Goal: Task Accomplishment & Management: Use online tool/utility

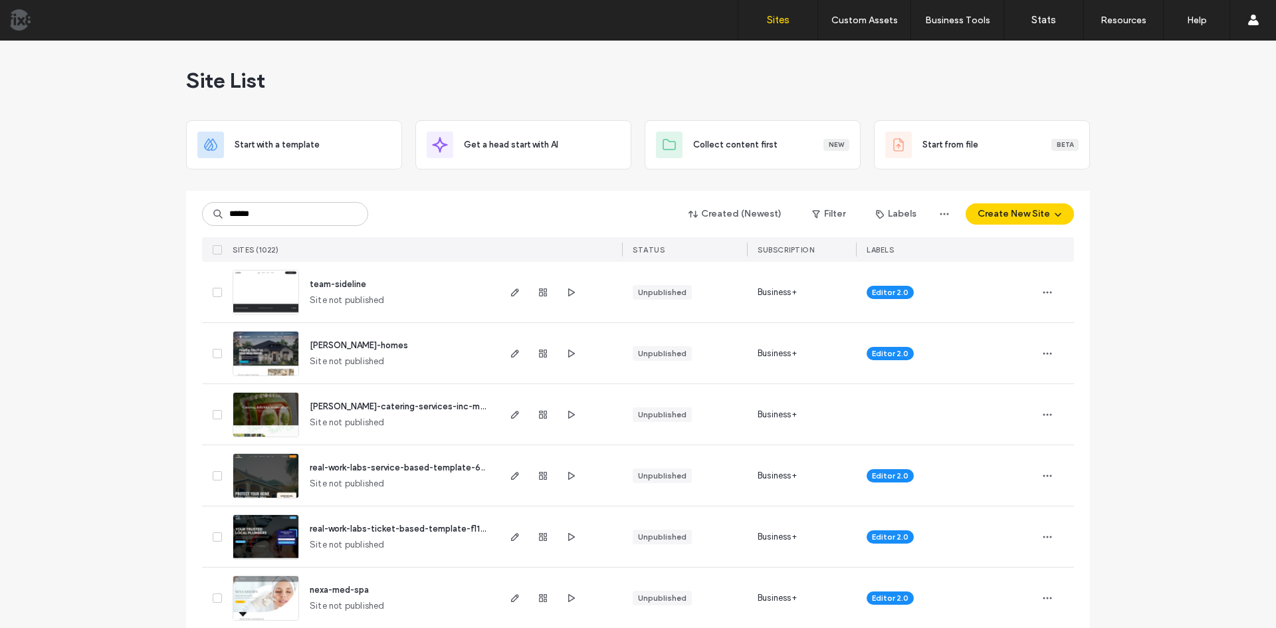
type input "******"
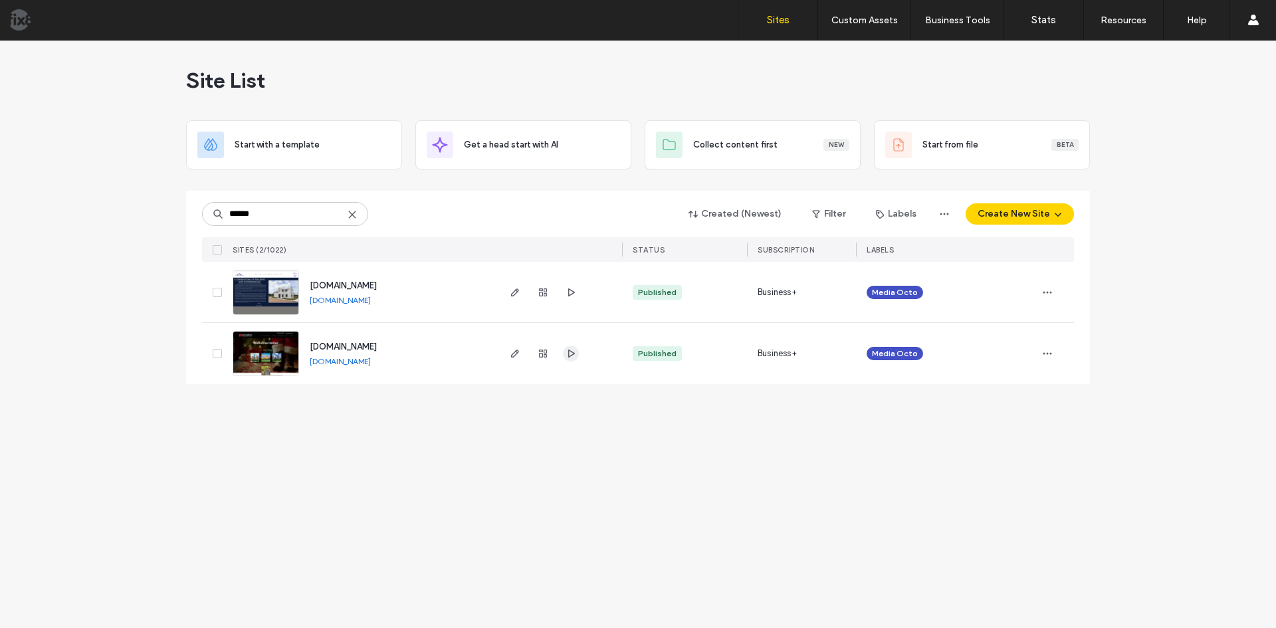
click at [570, 355] on icon "button" at bounding box center [571, 353] width 11 height 11
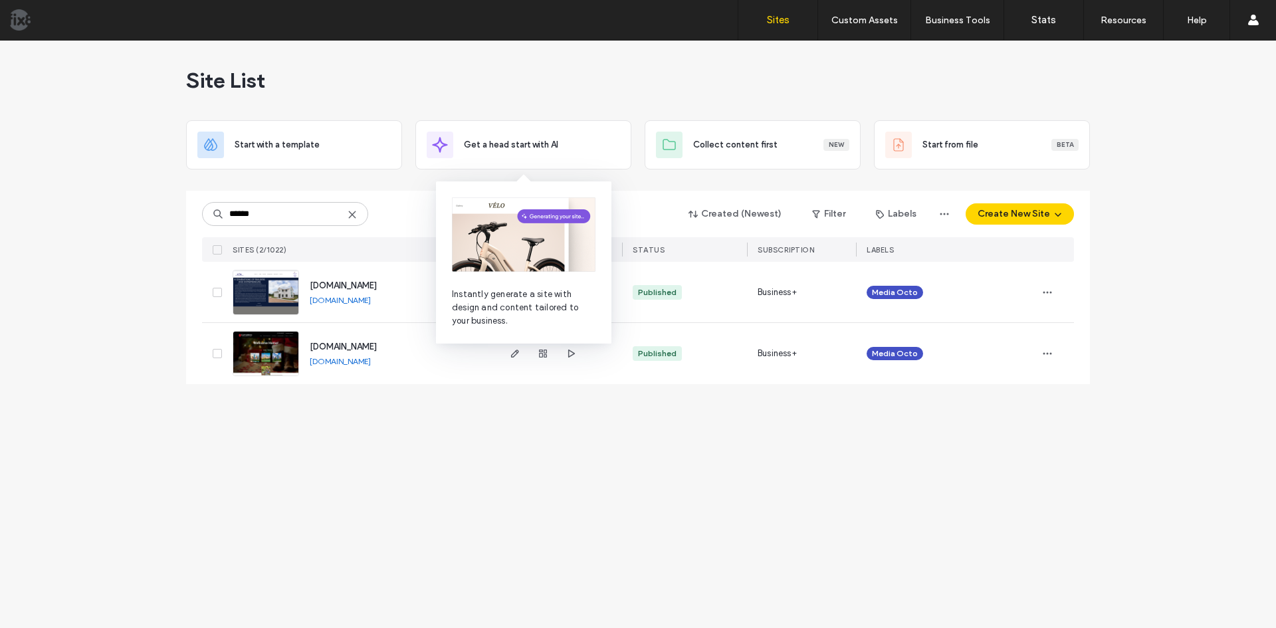
drag, startPoint x: 516, startPoint y: 351, endPoint x: 528, endPoint y: 395, distance: 46.3
click at [516, 351] on use "button" at bounding box center [515, 354] width 8 height 8
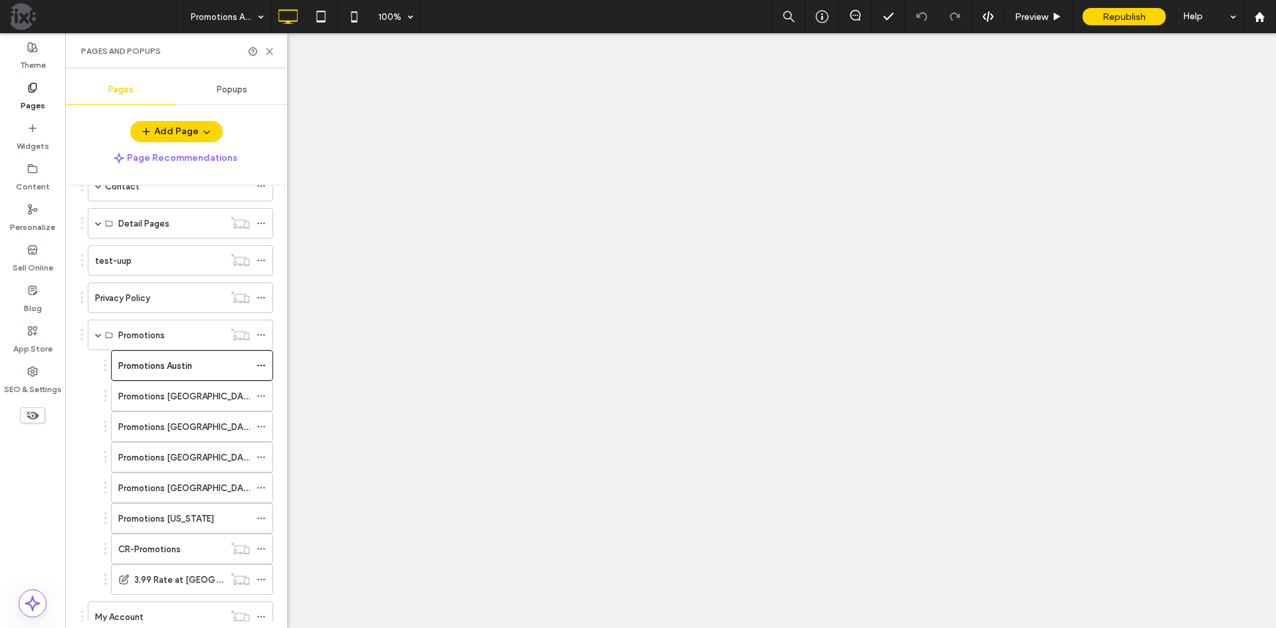
click at [272, 52] on div at bounding box center [638, 314] width 1276 height 628
click at [270, 52] on use at bounding box center [269, 52] width 6 height 6
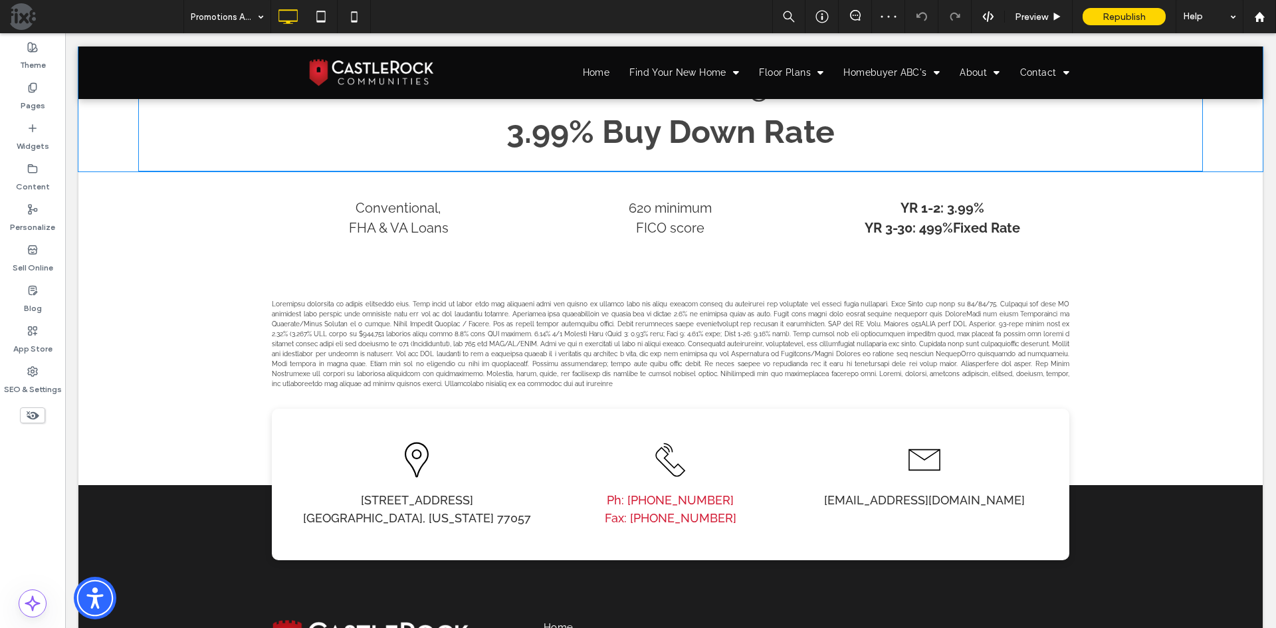
scroll to position [665, 0]
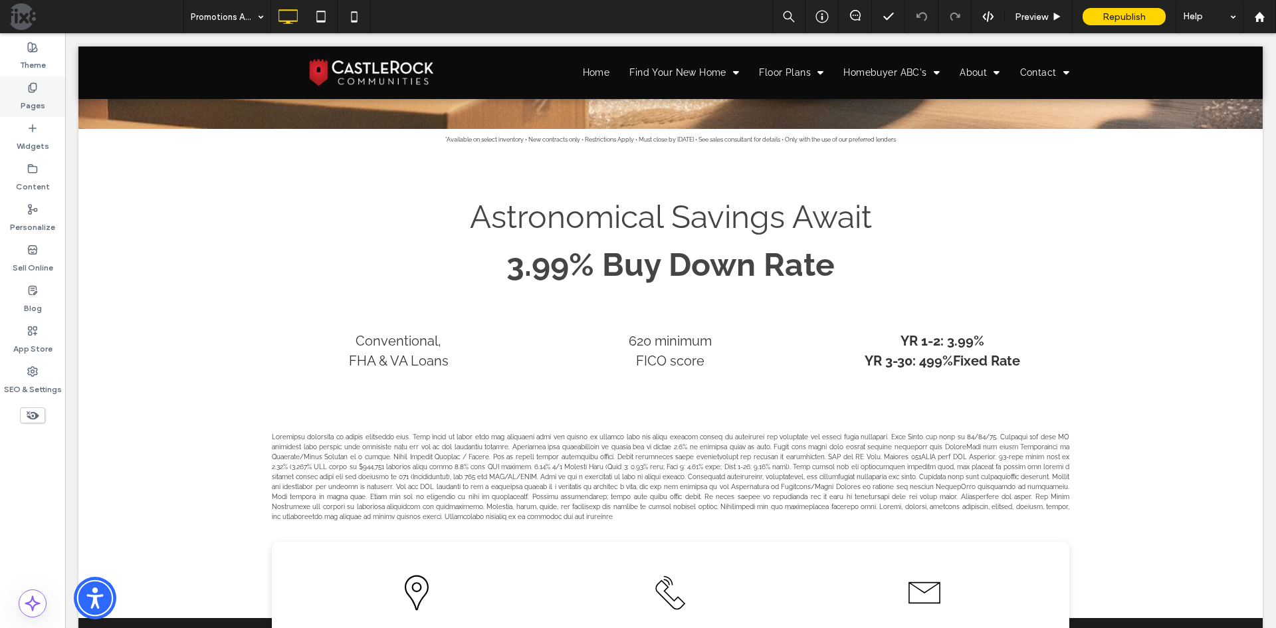
click at [26, 104] on label "Pages" at bounding box center [33, 102] width 25 height 19
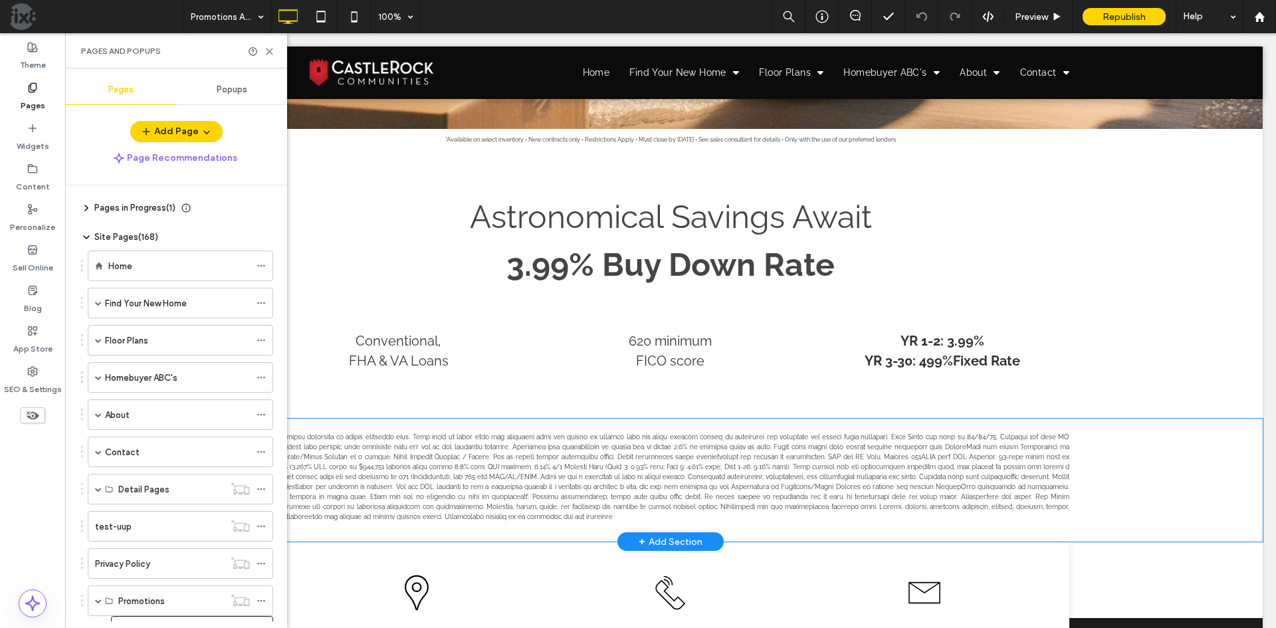
scroll to position [731, 0]
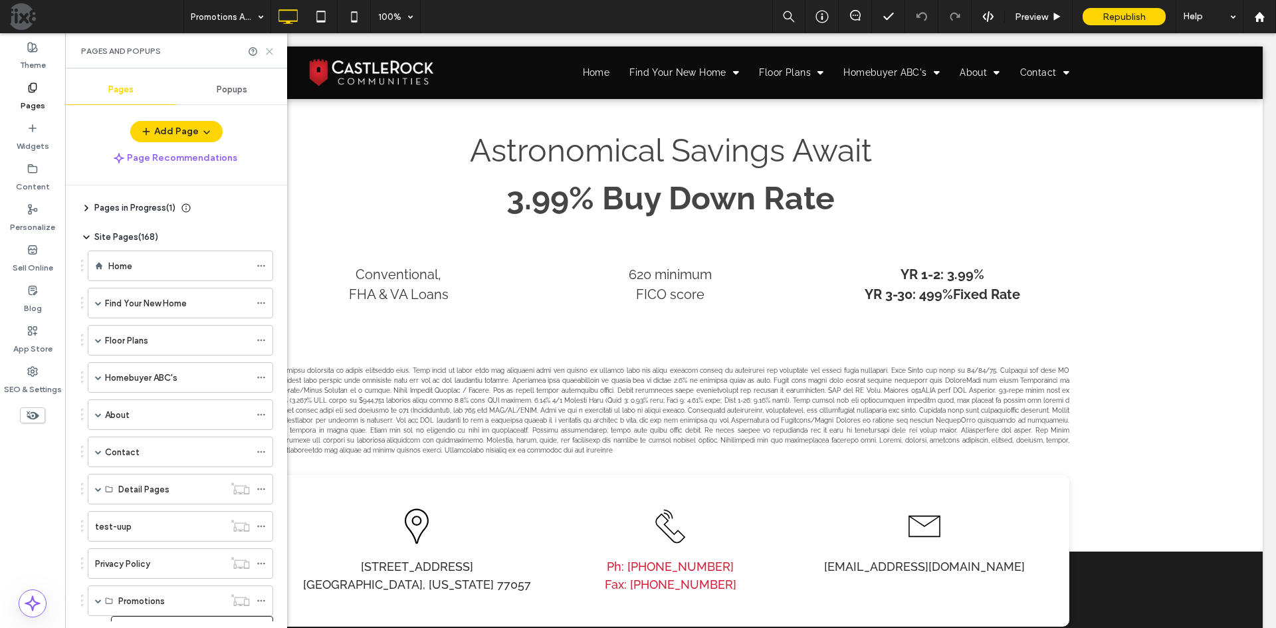
click at [268, 48] on icon at bounding box center [269, 52] width 10 height 10
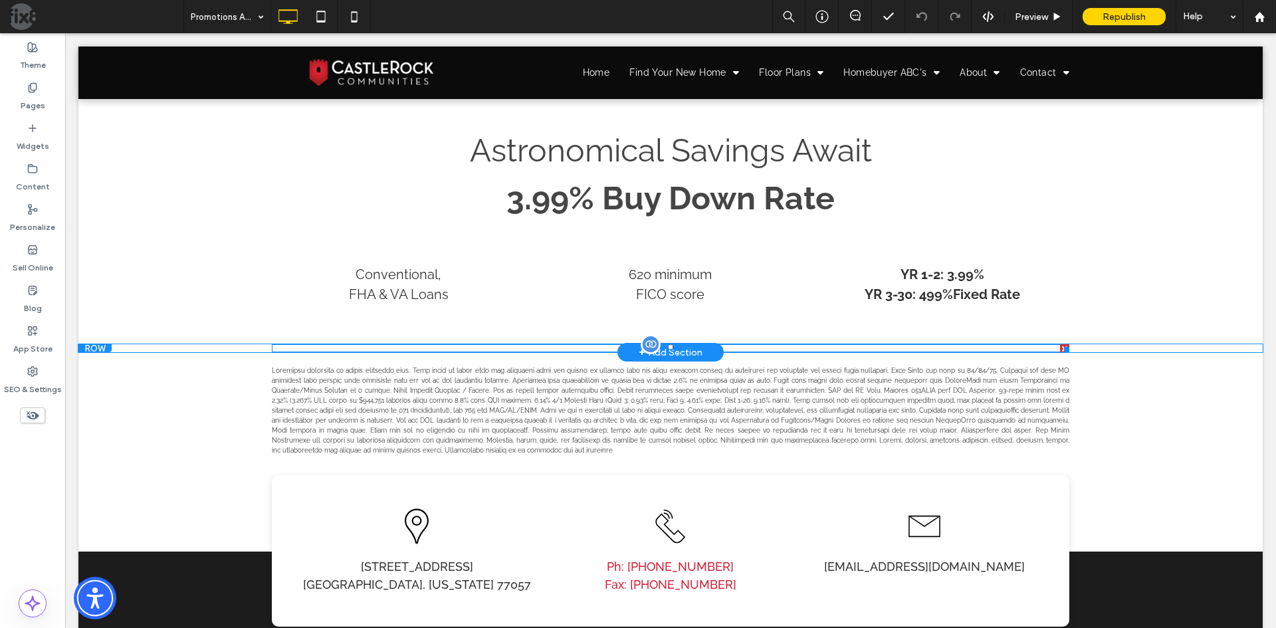
click at [725, 348] on span at bounding box center [670, 348] width 797 height 8
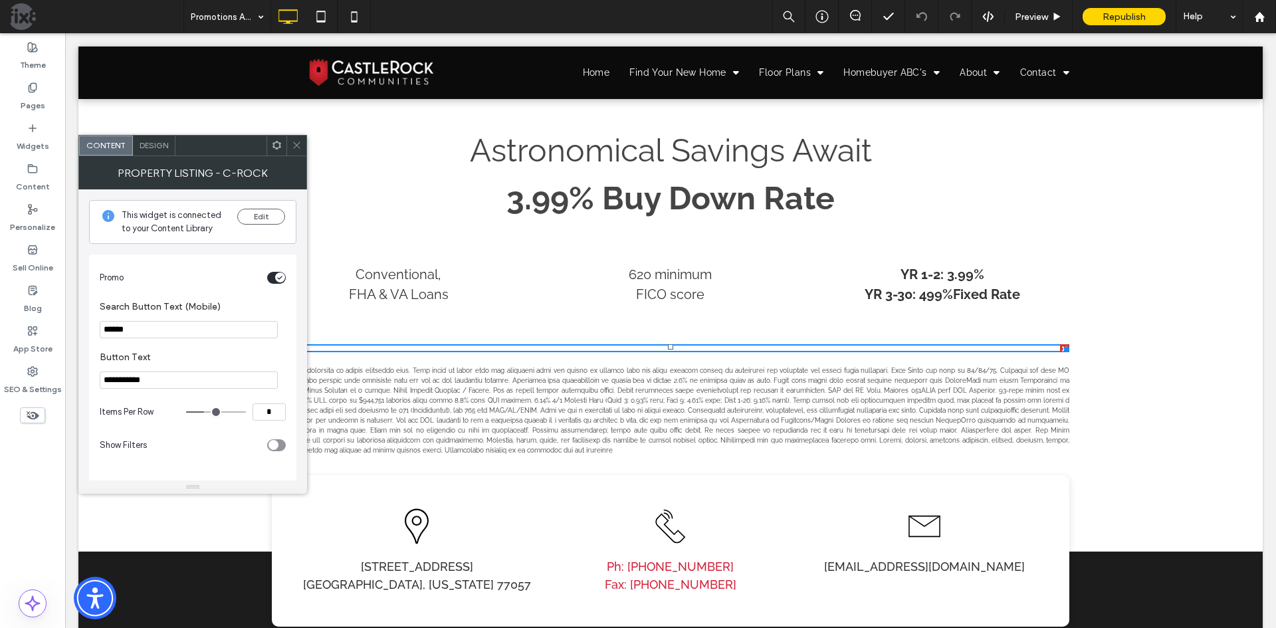
click at [276, 272] on div "toggle" at bounding box center [276, 278] width 19 height 12
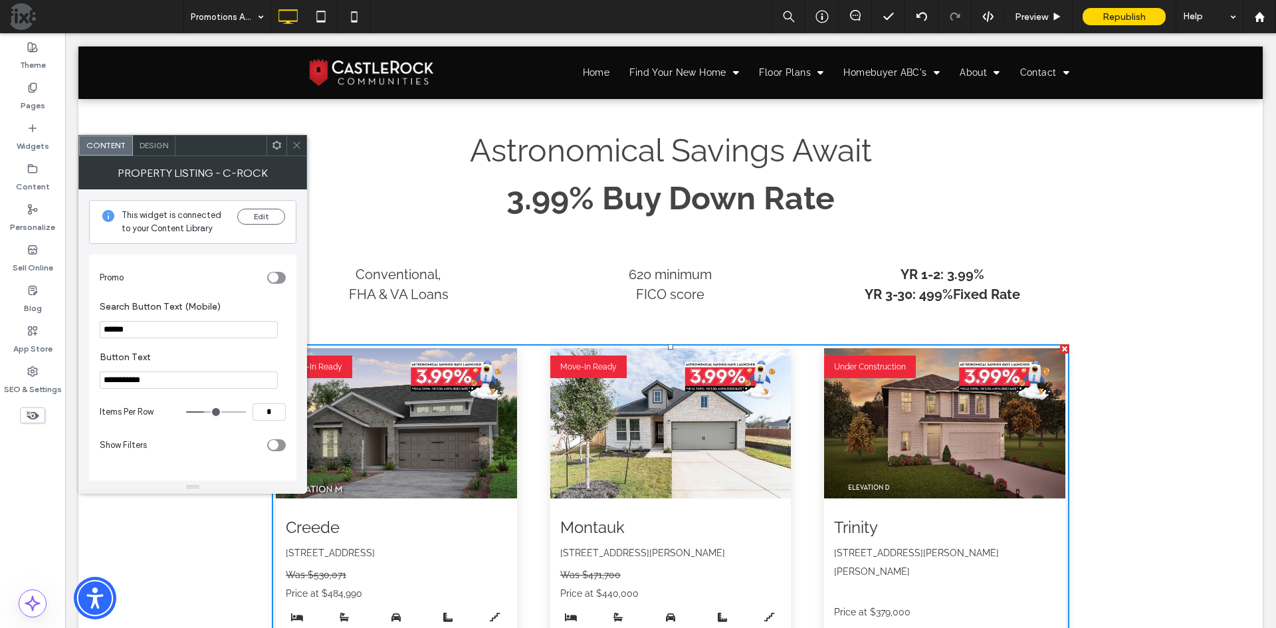
click at [274, 145] on use at bounding box center [276, 145] width 9 height 9
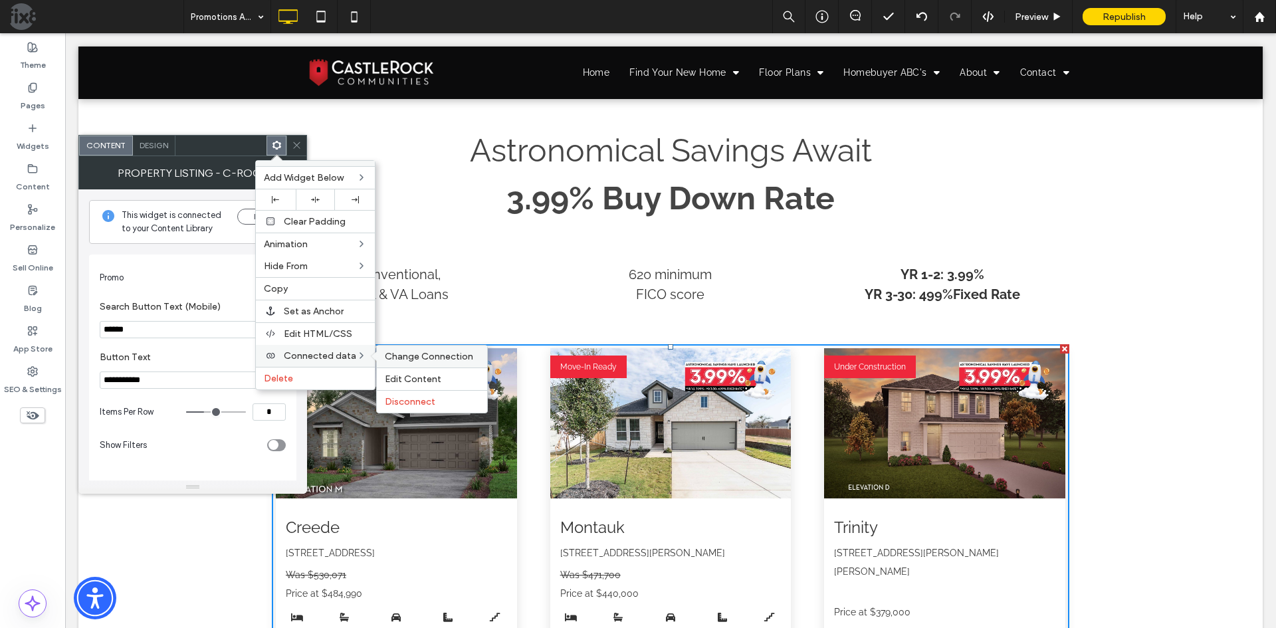
click at [441, 352] on span "Change Connection" at bounding box center [429, 356] width 88 height 11
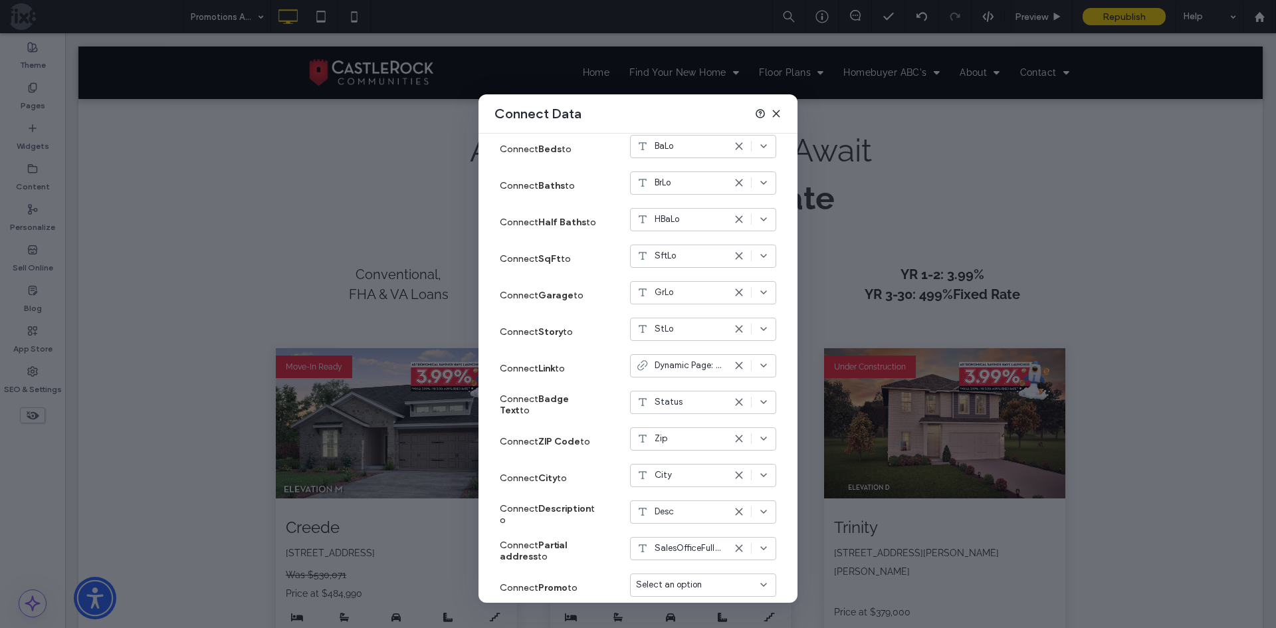
scroll to position [453, 0]
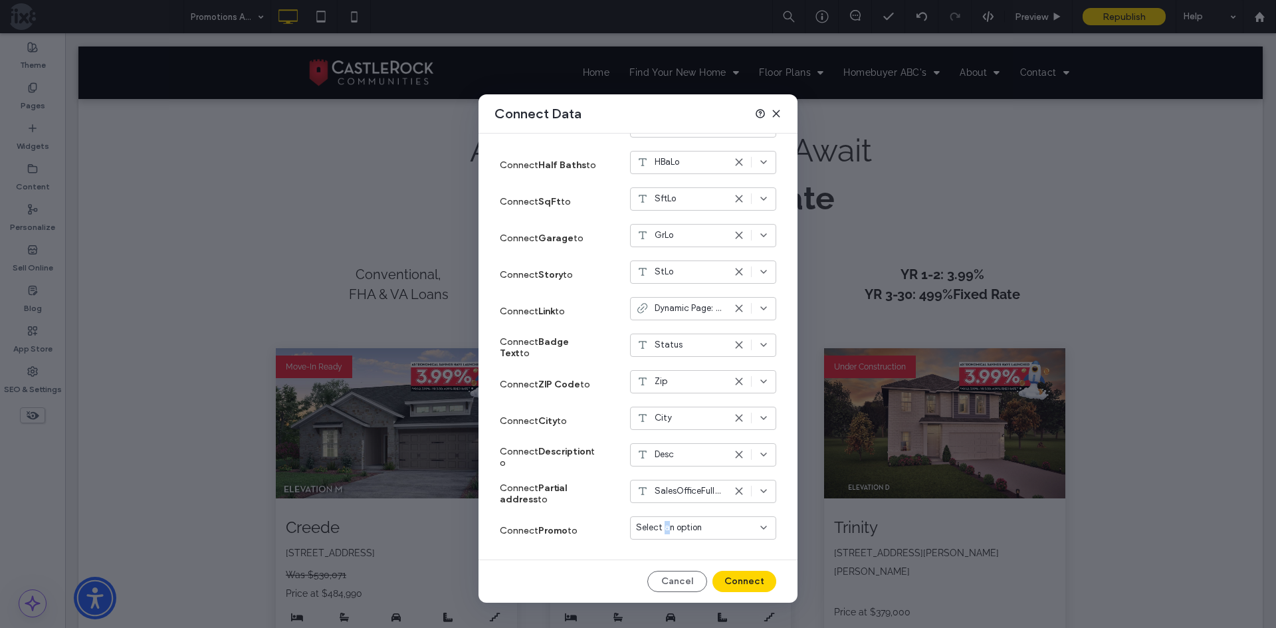
drag, startPoint x: 655, startPoint y: 528, endPoint x: 679, endPoint y: 536, distance: 25.0
click at [658, 530] on span "Select an option" at bounding box center [669, 527] width 66 height 13
type input "**"
click at [686, 500] on div "Promo" at bounding box center [693, 504] width 145 height 23
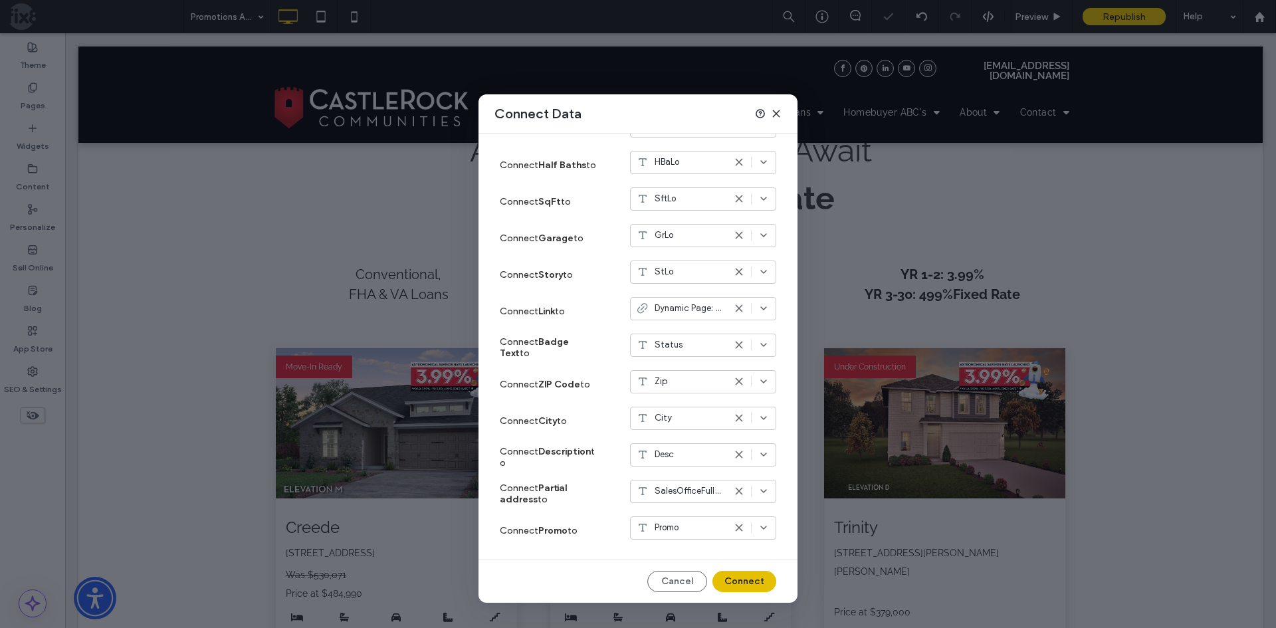
click at [724, 584] on button "Connect" at bounding box center [744, 581] width 64 height 21
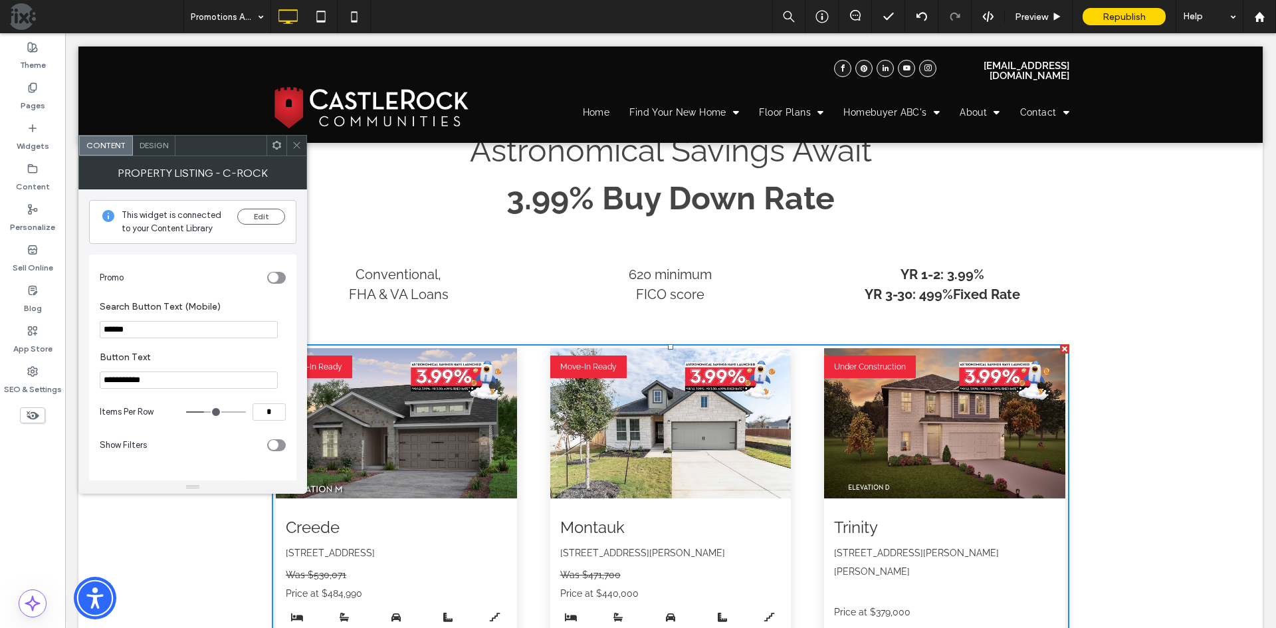
click at [276, 275] on div "toggle" at bounding box center [273, 277] width 10 height 10
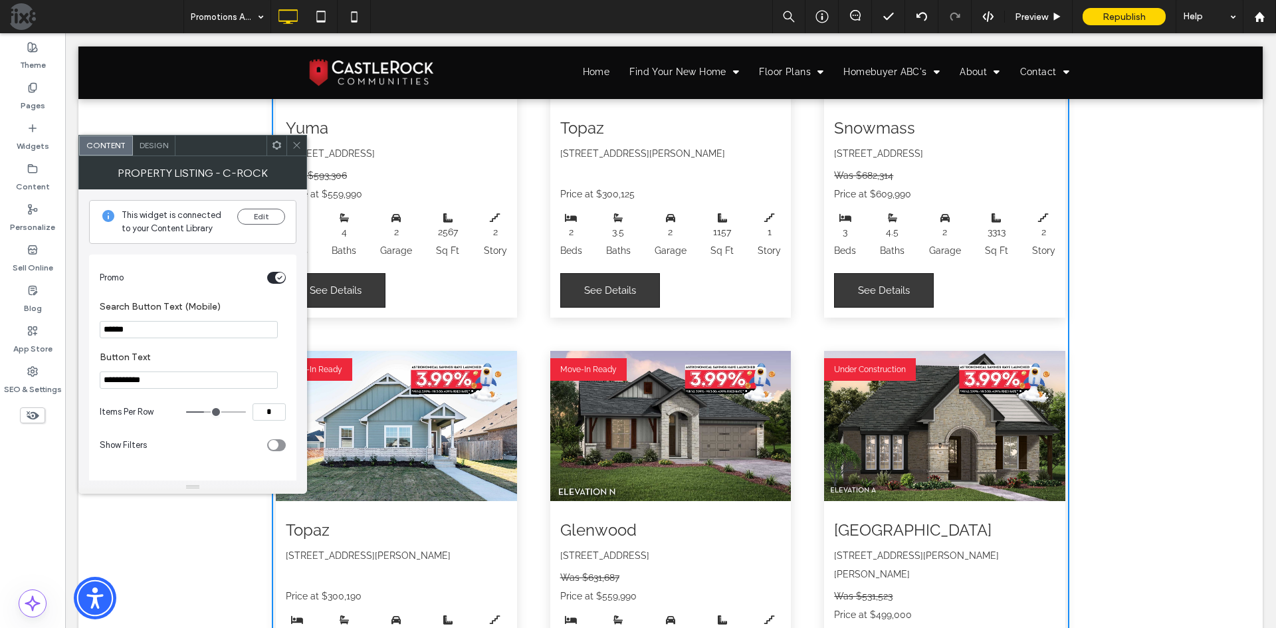
scroll to position [2658, 0]
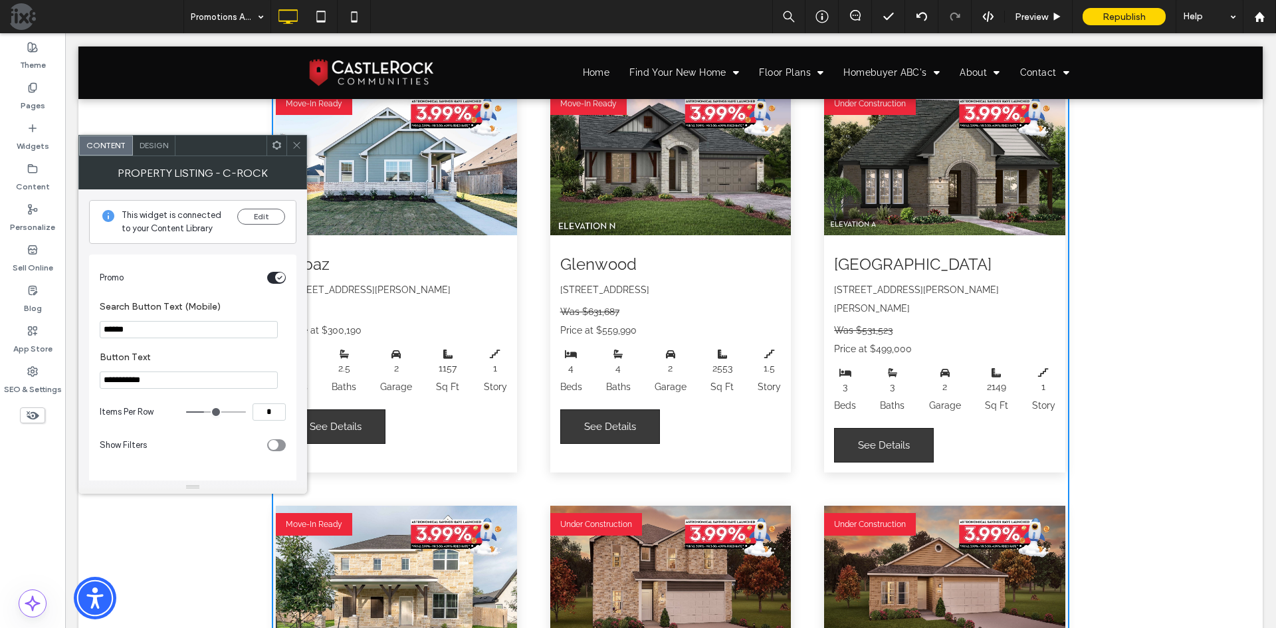
click at [274, 280] on div "toggle" at bounding box center [276, 278] width 19 height 12
click at [279, 276] on div "toggle" at bounding box center [276, 278] width 19 height 12
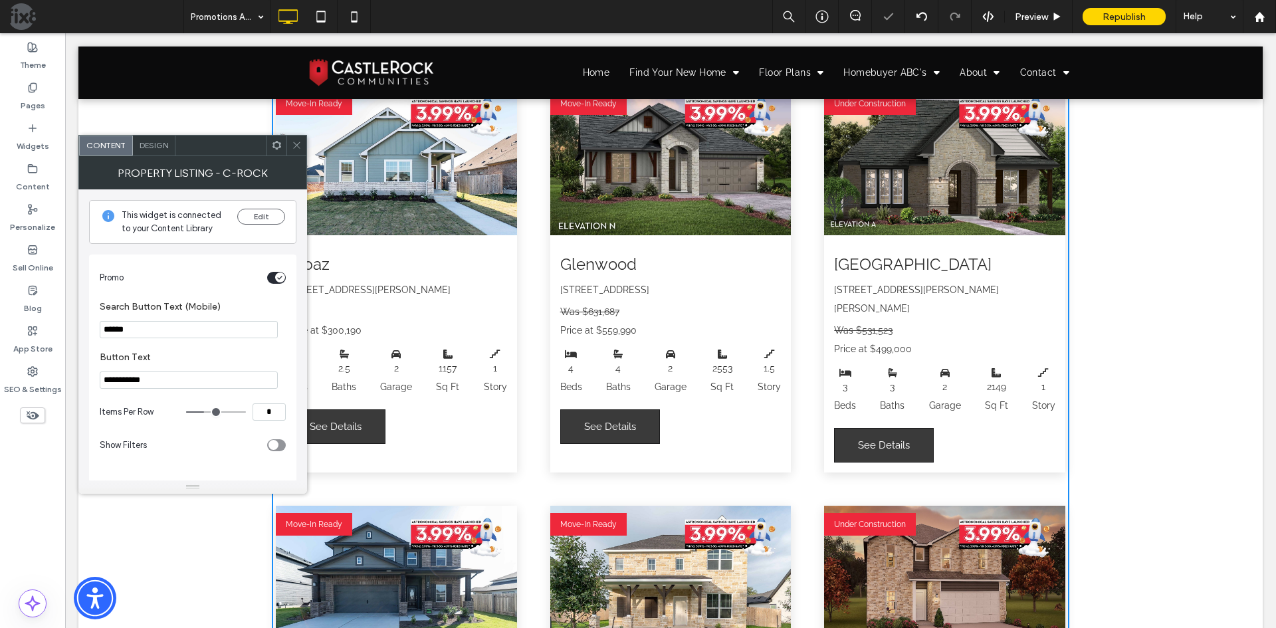
click at [275, 278] on div "toggle" at bounding box center [280, 277] width 10 height 10
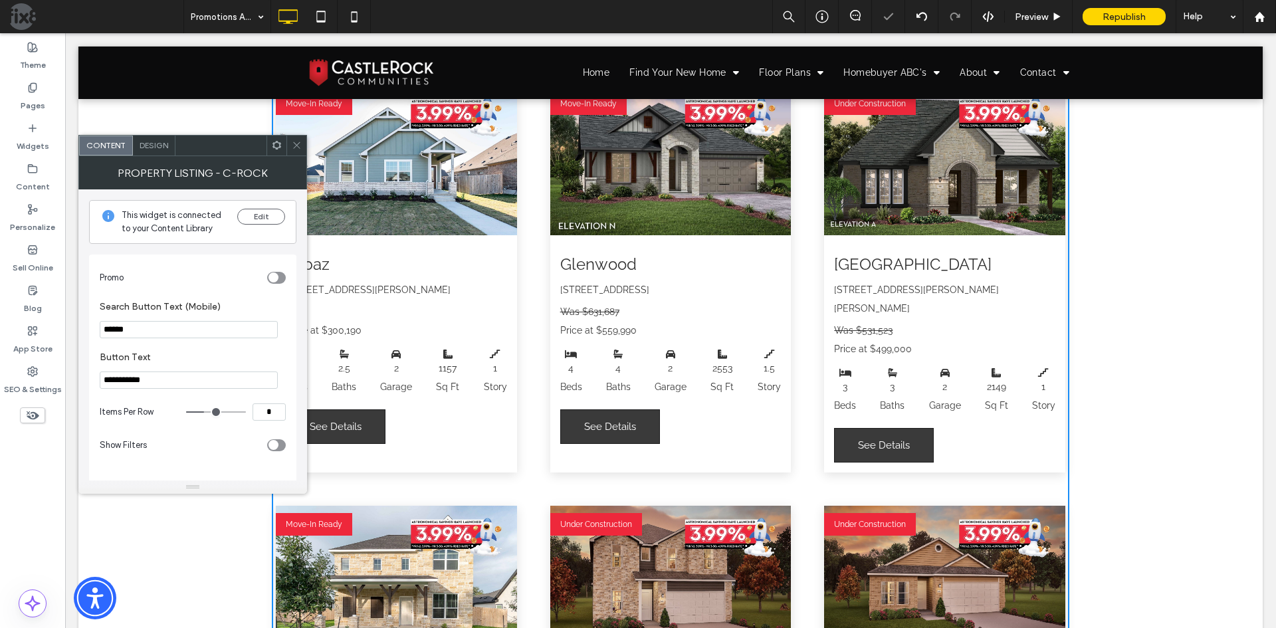
click at [276, 278] on div "toggle" at bounding box center [273, 277] width 10 height 10
click at [272, 278] on div "toggle" at bounding box center [276, 278] width 19 height 12
click at [276, 277] on div "toggle" at bounding box center [273, 277] width 10 height 10
click at [278, 279] on icon "toggle" at bounding box center [279, 278] width 5 height 4
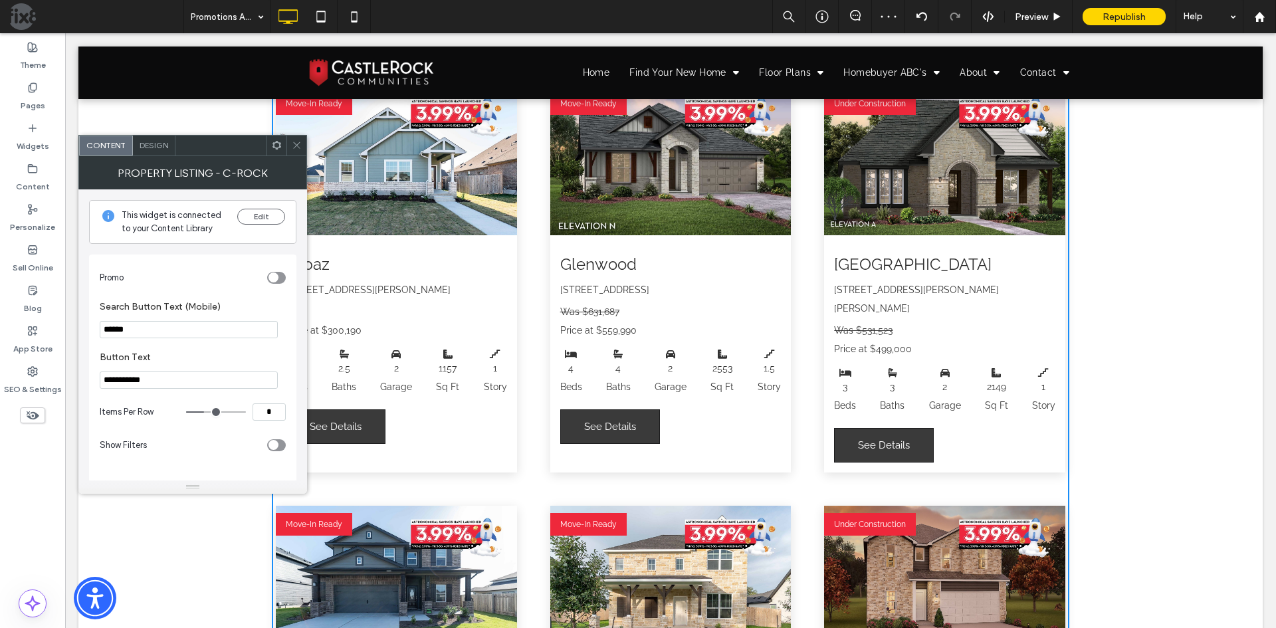
scroll to position [2525, 0]
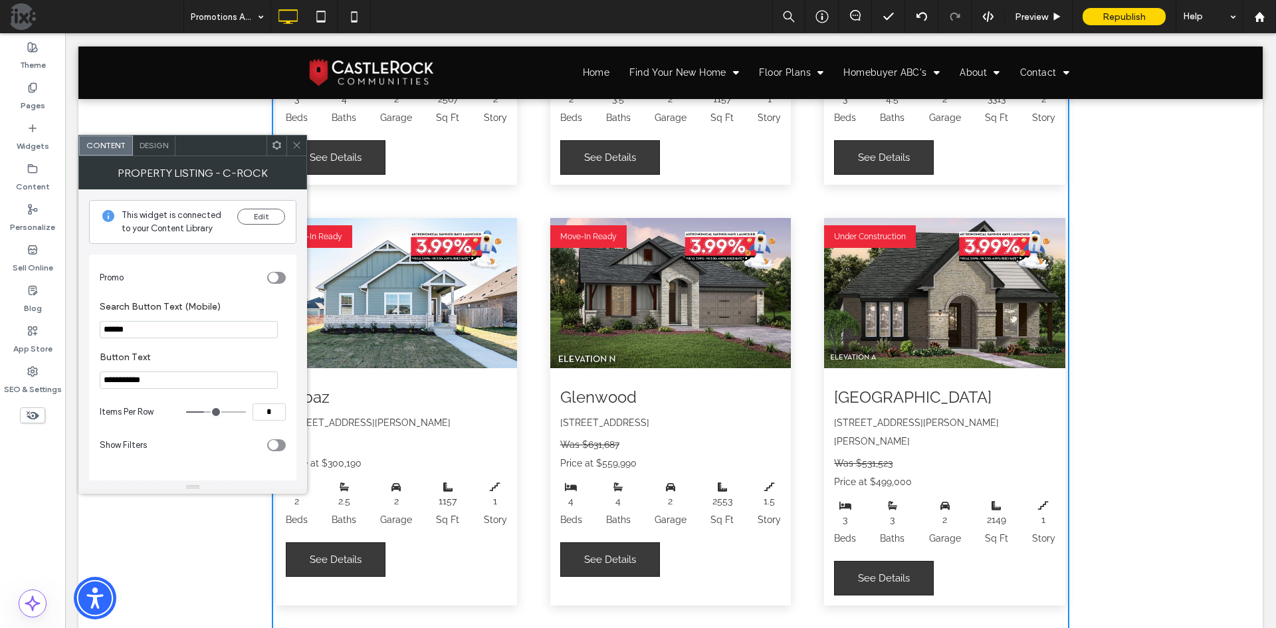
click at [294, 147] on icon at bounding box center [297, 145] width 10 height 10
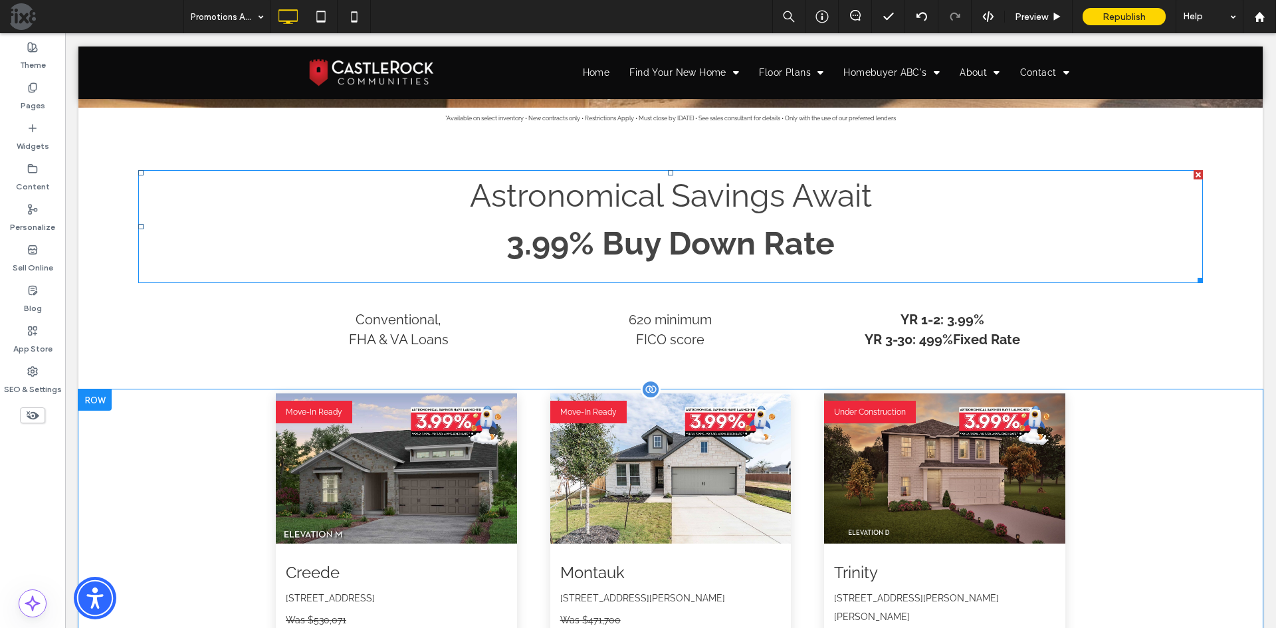
scroll to position [797, 0]
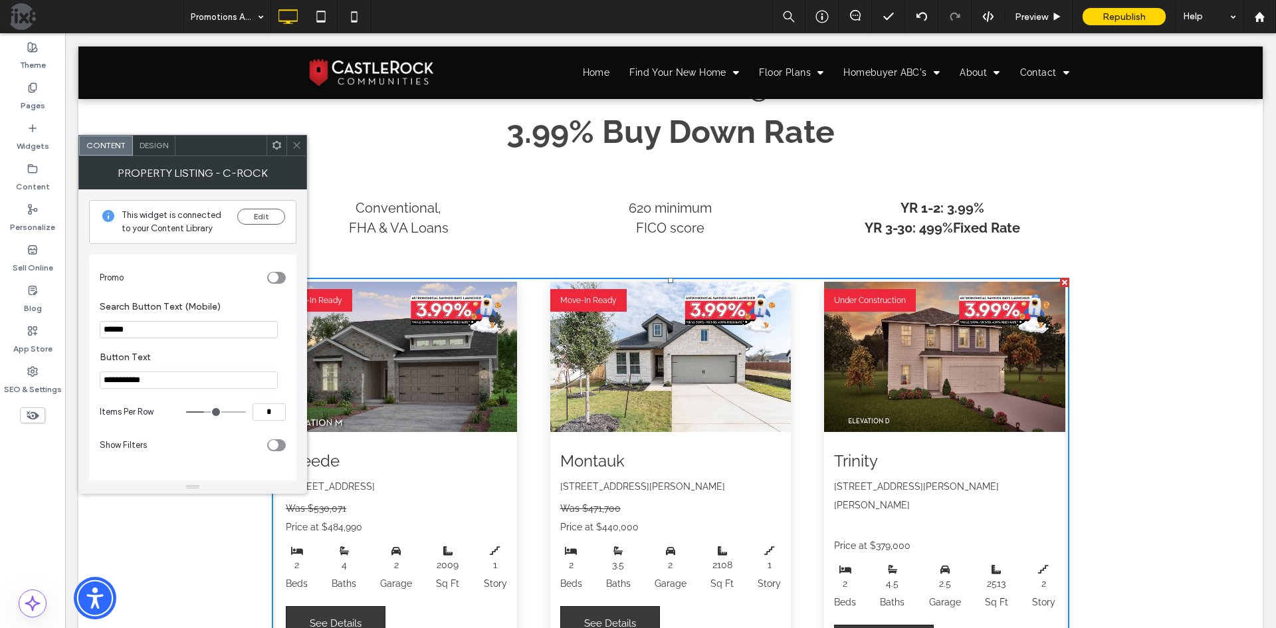
click at [279, 280] on div "toggle" at bounding box center [276, 278] width 19 height 12
click at [294, 145] on icon at bounding box center [297, 145] width 10 height 10
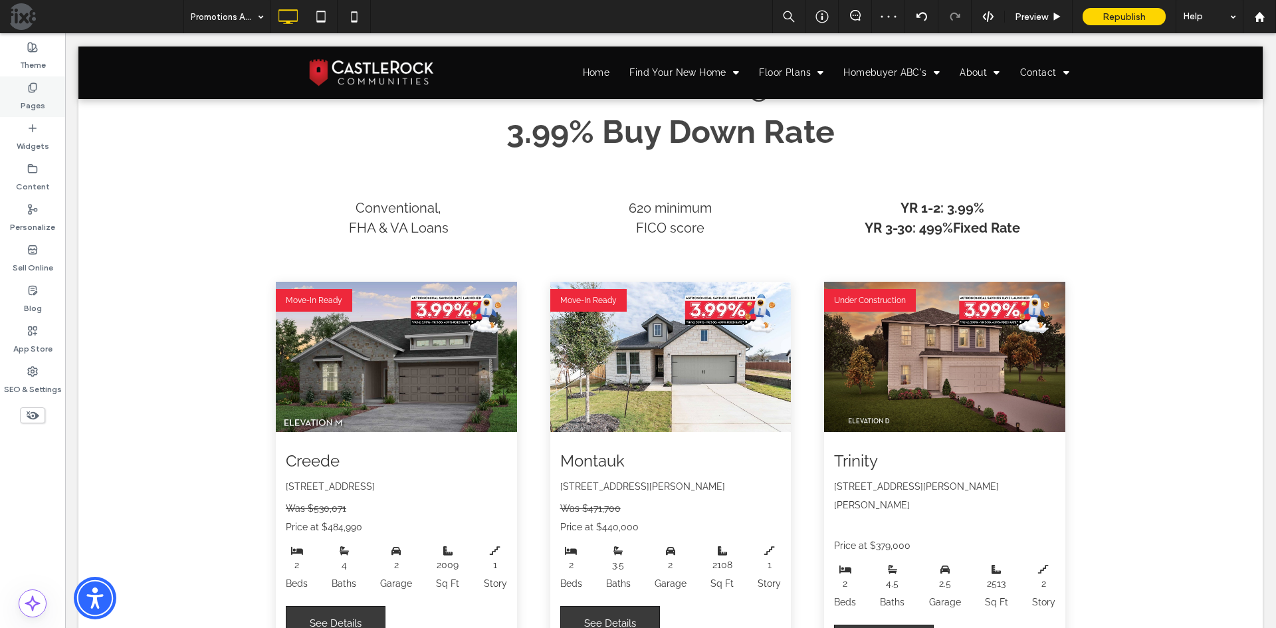
click at [24, 104] on label "Pages" at bounding box center [33, 102] width 25 height 19
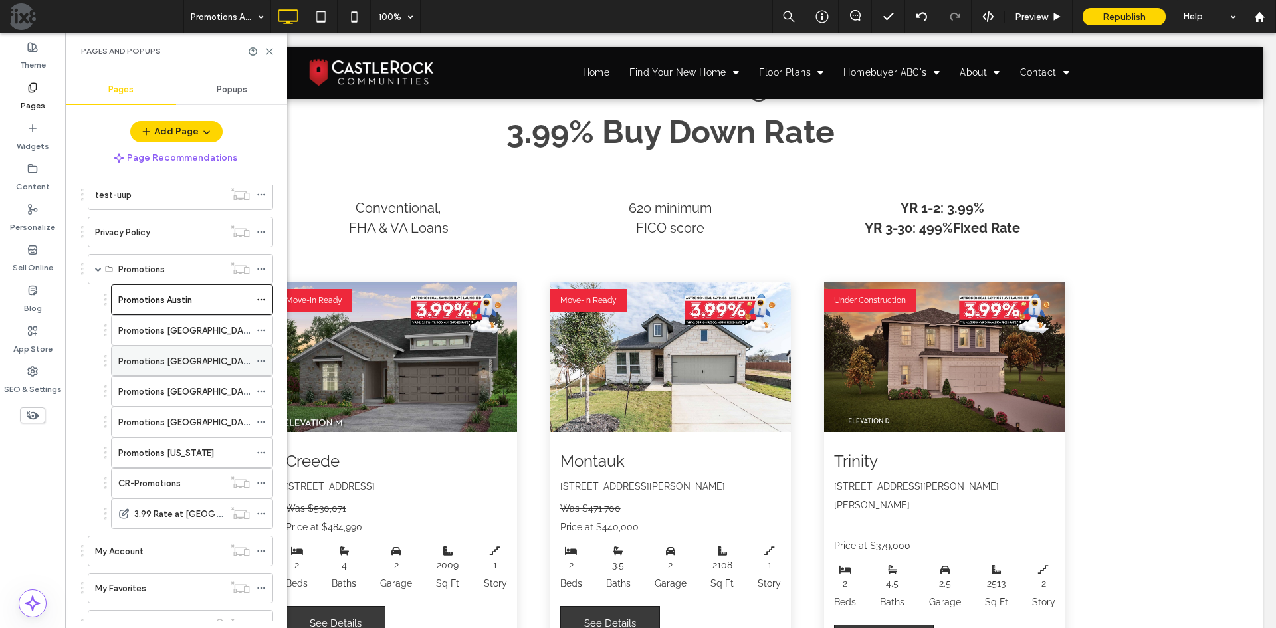
scroll to position [332, 0]
click at [201, 338] on div "Promotions [GEOGRAPHIC_DATA]" at bounding box center [184, 329] width 132 height 29
click at [269, 51] on use at bounding box center [269, 52] width 6 height 6
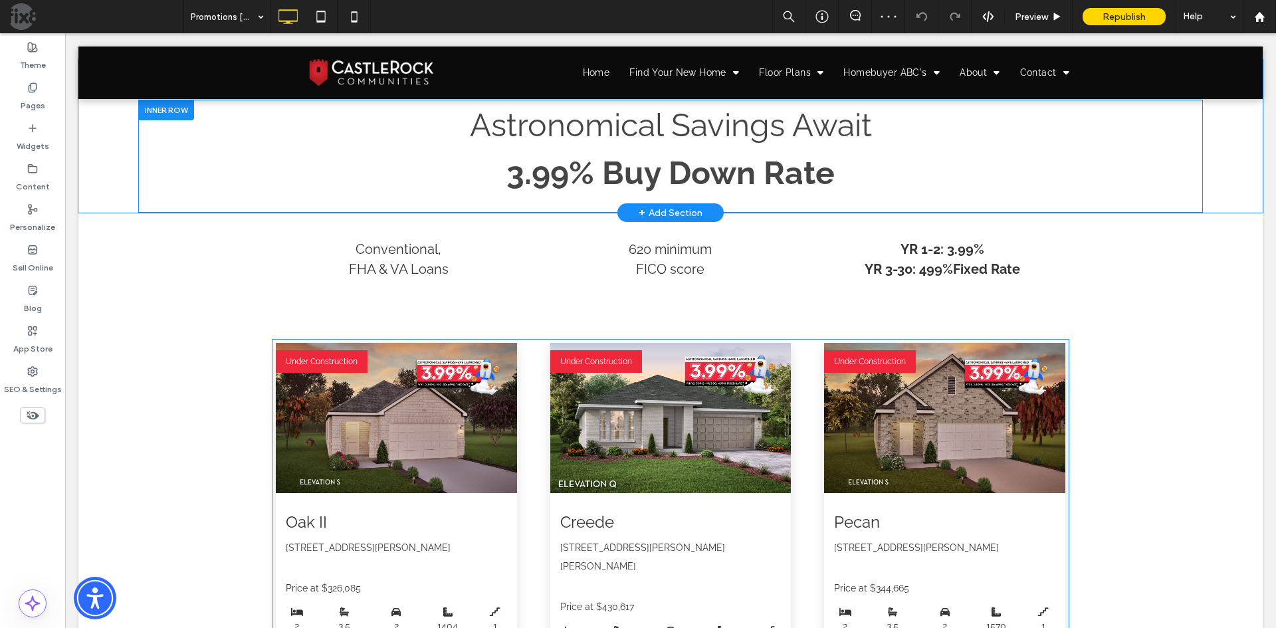
scroll to position [864, 0]
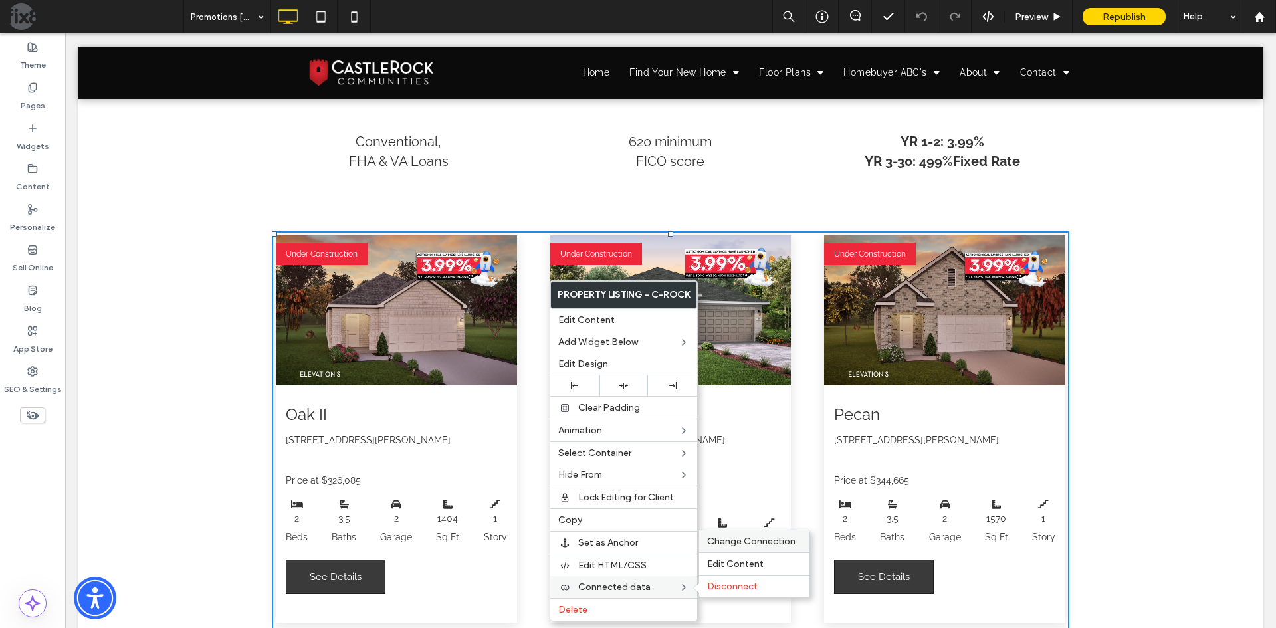
click at [746, 540] on span "Change Connection" at bounding box center [751, 541] width 88 height 11
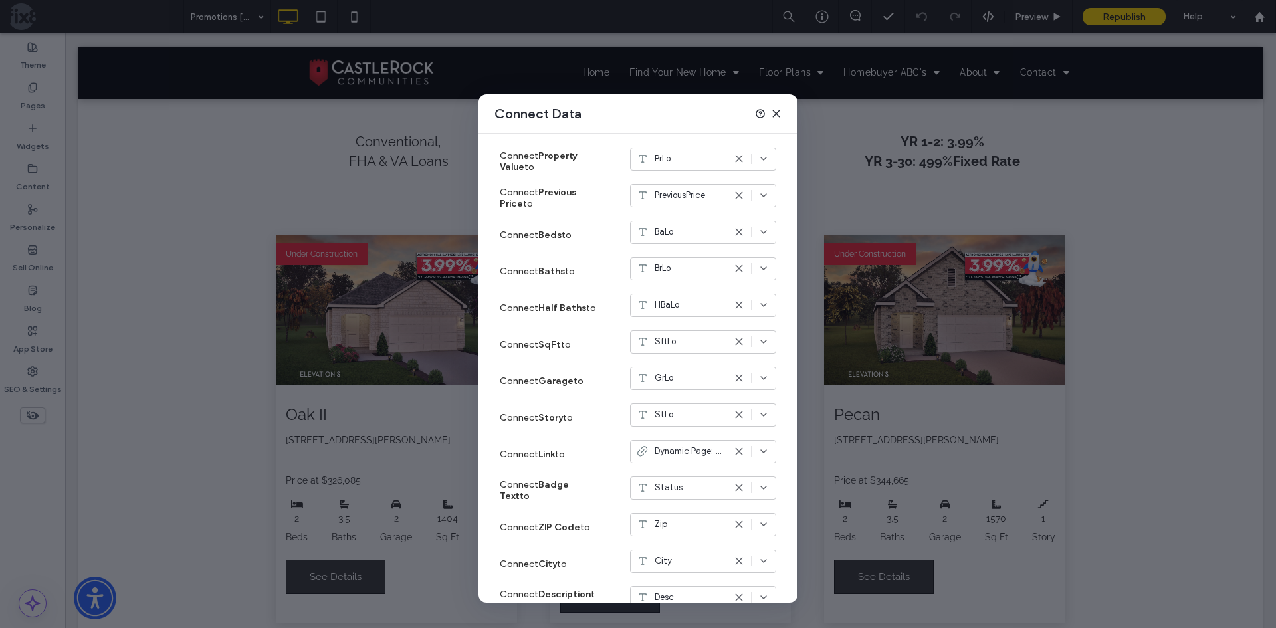
scroll to position [453, 0]
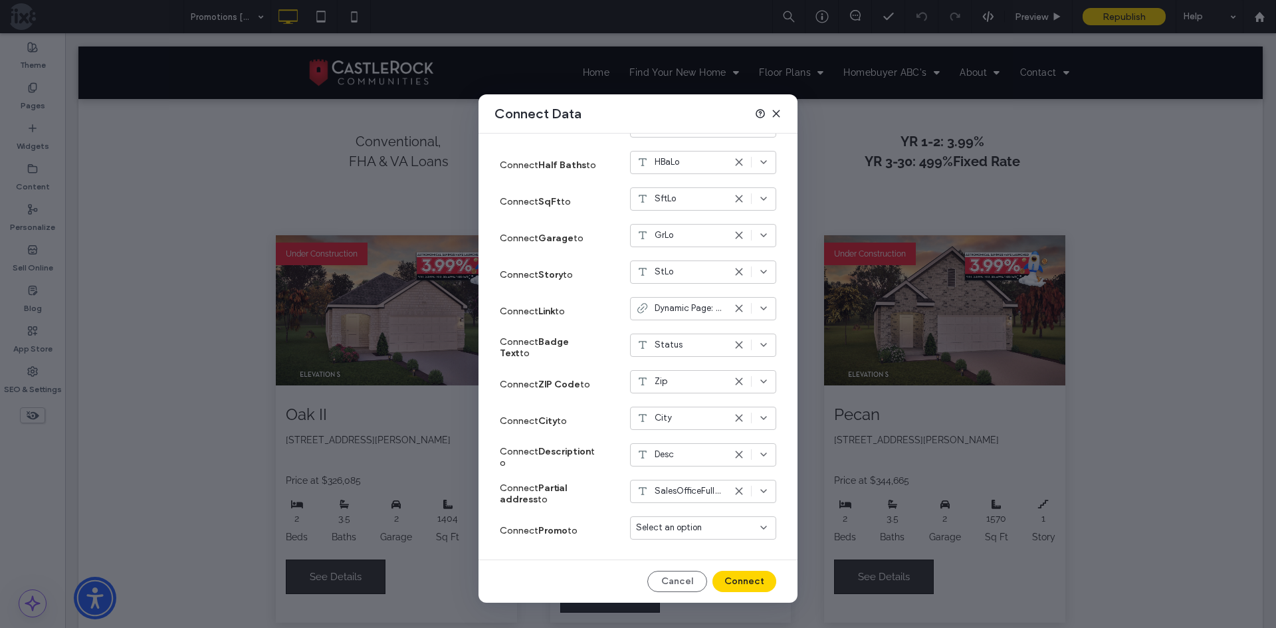
click at [663, 528] on span "Select an option" at bounding box center [669, 527] width 66 height 13
type input "****"
click at [677, 546] on div "Promo" at bounding box center [693, 551] width 145 height 23
click at [739, 583] on button "Connect" at bounding box center [744, 581] width 64 height 21
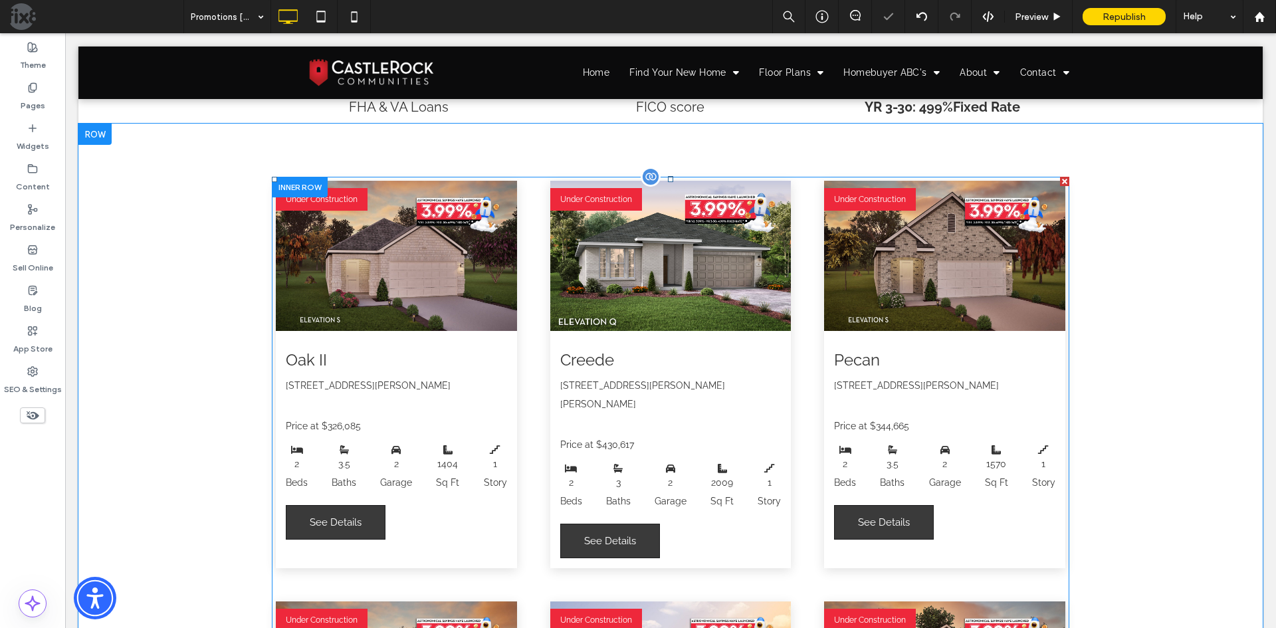
scroll to position [997, 0]
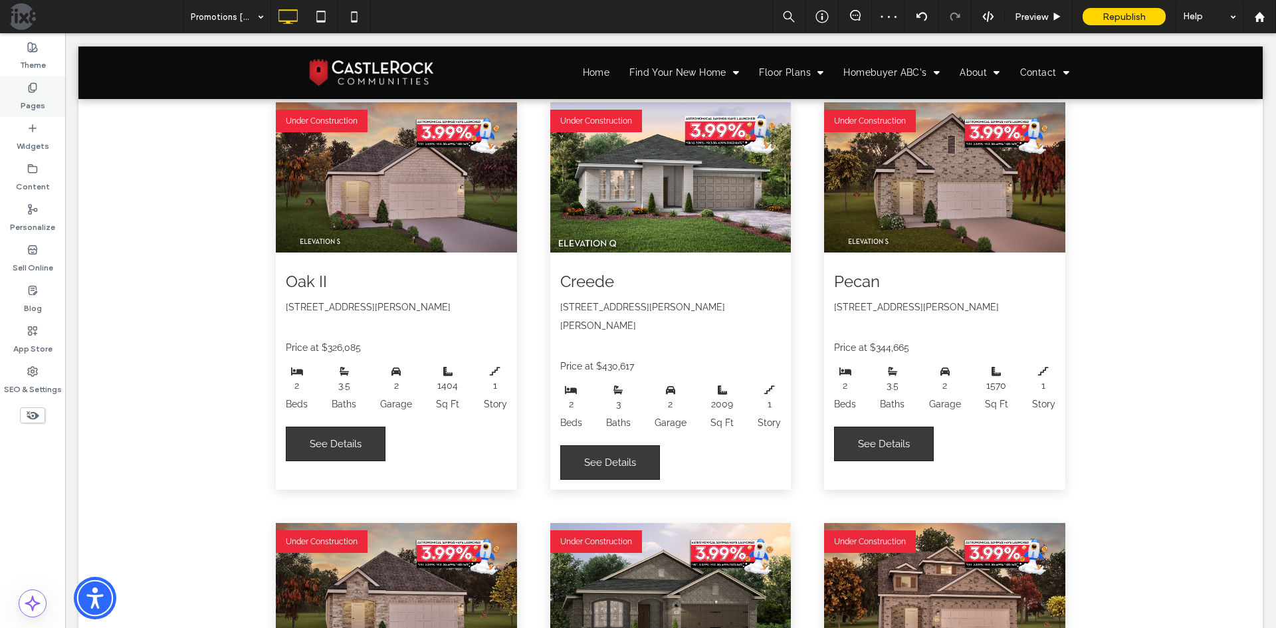
click at [30, 98] on label "Pages" at bounding box center [33, 102] width 25 height 19
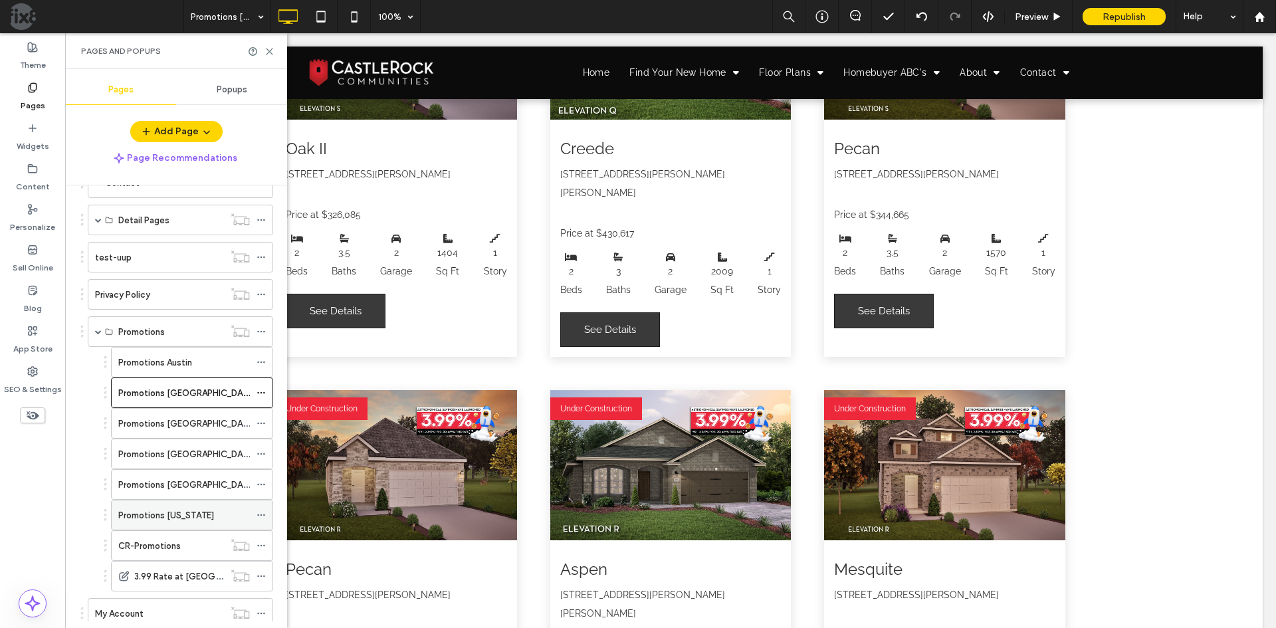
scroll to position [465, 0]
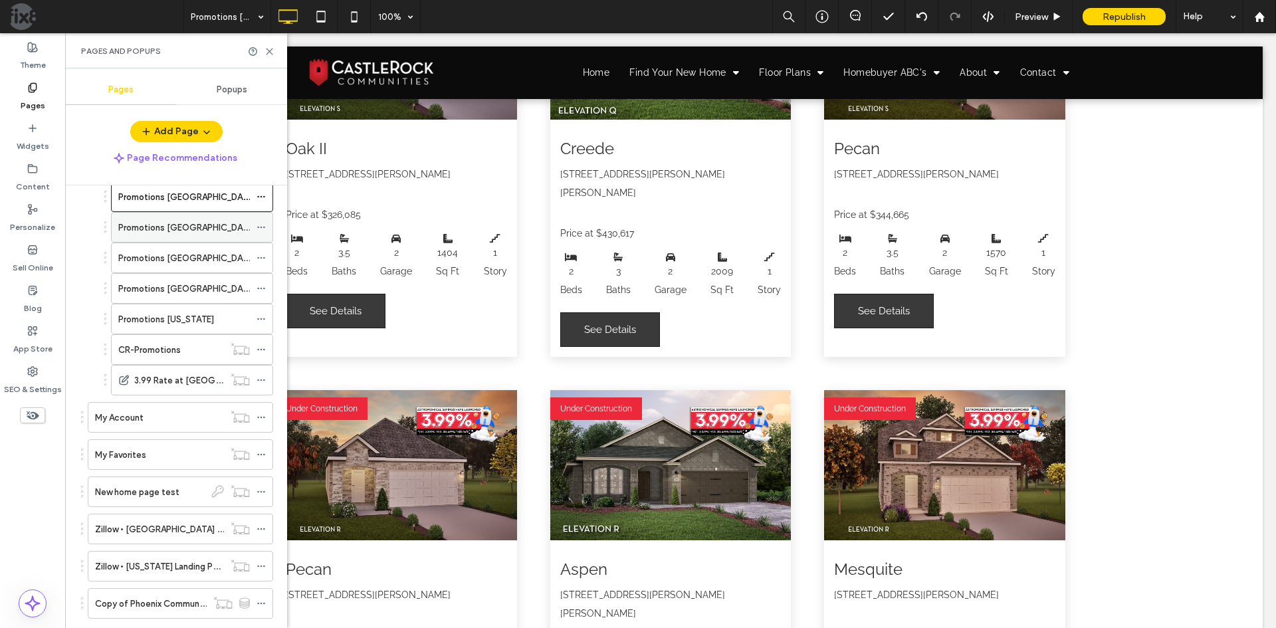
click at [205, 233] on div "Promotions [GEOGRAPHIC_DATA]" at bounding box center [184, 228] width 132 height 14
click at [268, 54] on icon at bounding box center [269, 52] width 10 height 10
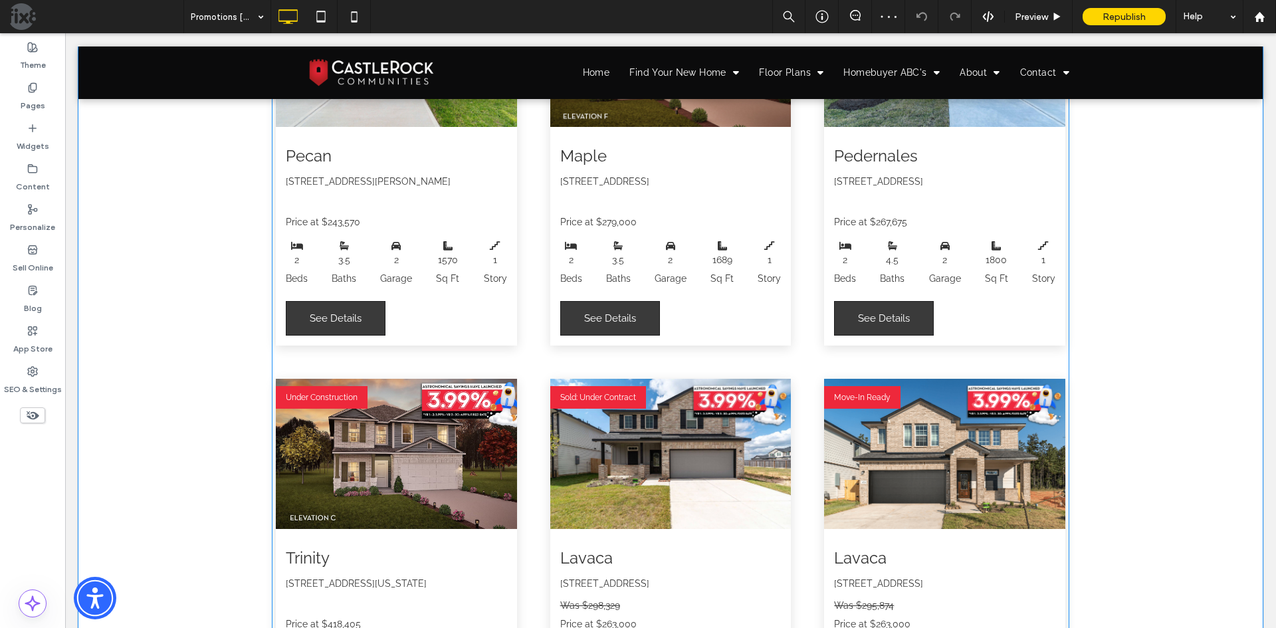
scroll to position [1130, 0]
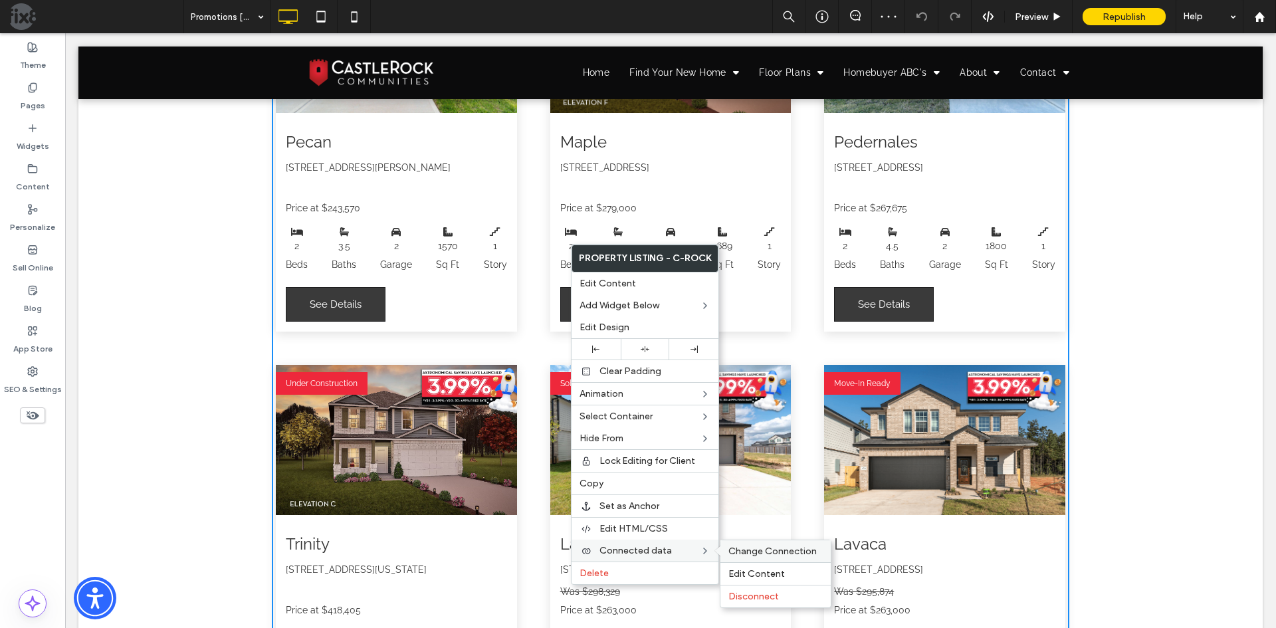
click at [754, 555] on span "Change Connection" at bounding box center [772, 551] width 88 height 11
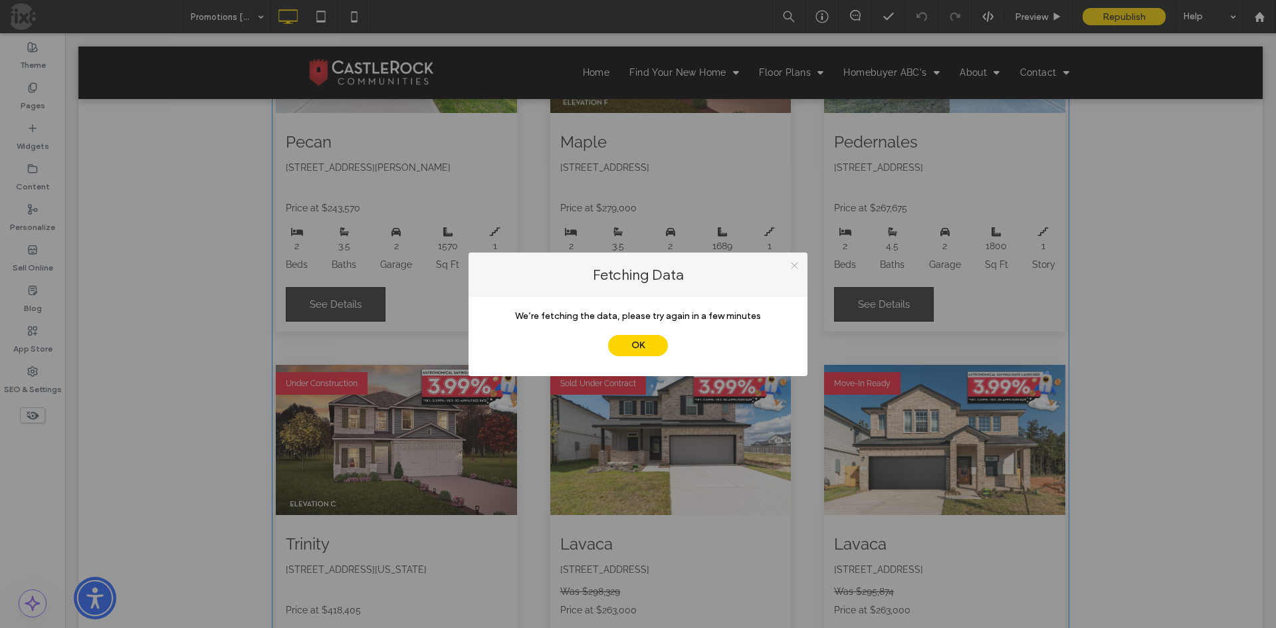
click at [795, 264] on icon at bounding box center [794, 265] width 10 height 10
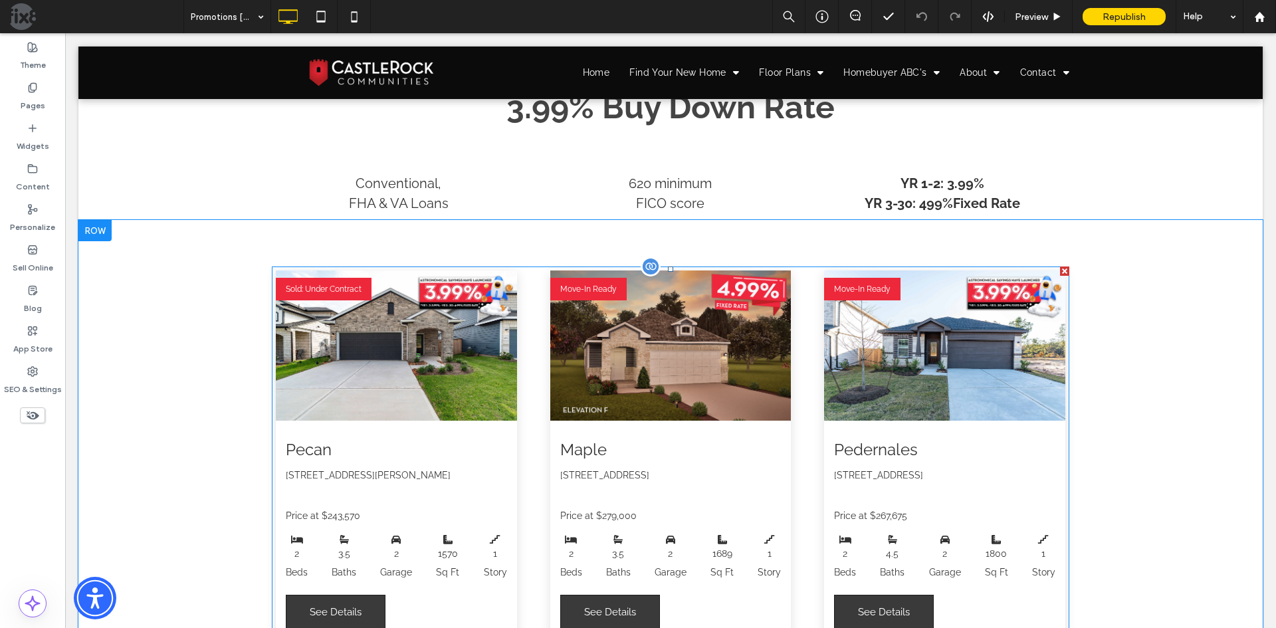
scroll to position [797, 0]
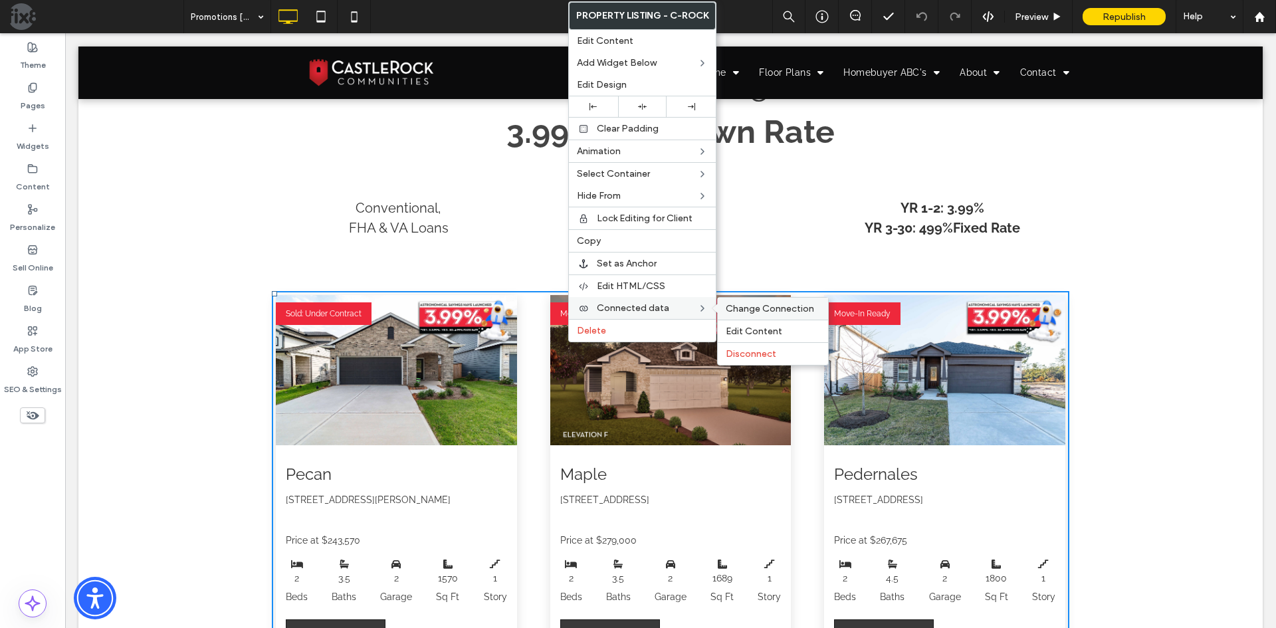
click at [773, 308] on span "Change Connection" at bounding box center [770, 308] width 88 height 11
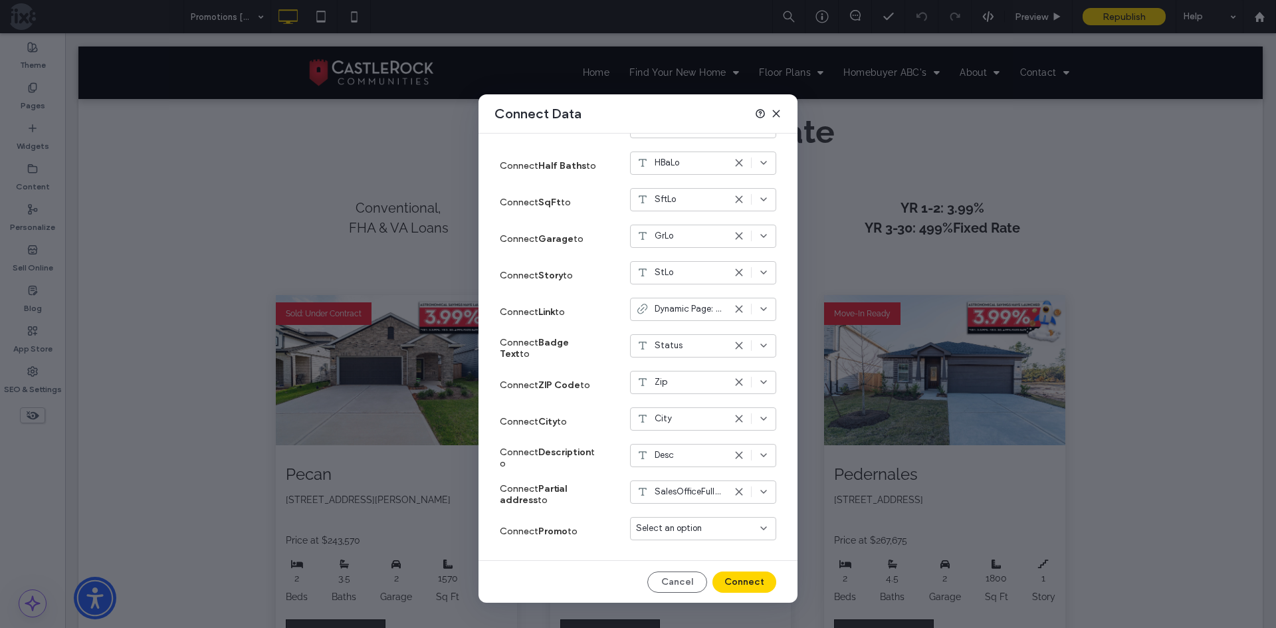
scroll to position [453, 0]
click at [650, 525] on span "Select an option" at bounding box center [669, 527] width 66 height 13
type input "****"
click at [661, 553] on span "Promo" at bounding box center [662, 551] width 24 height 13
click at [732, 578] on button "Connect" at bounding box center [744, 581] width 64 height 21
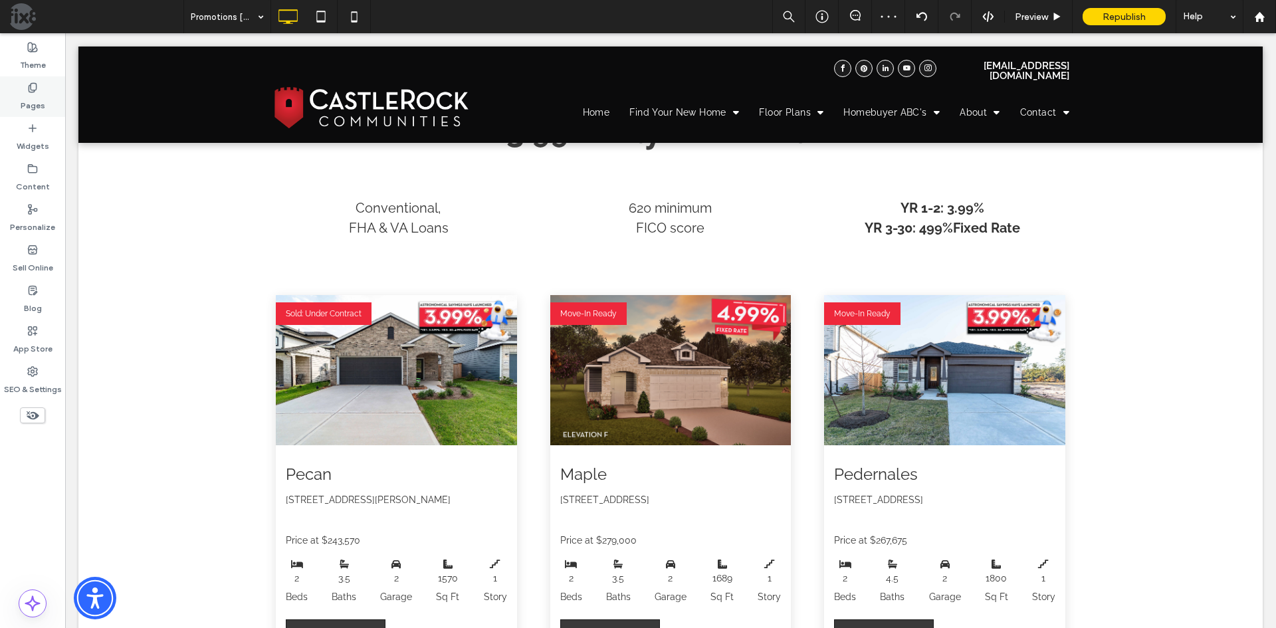
click at [35, 100] on label "Pages" at bounding box center [33, 102] width 25 height 19
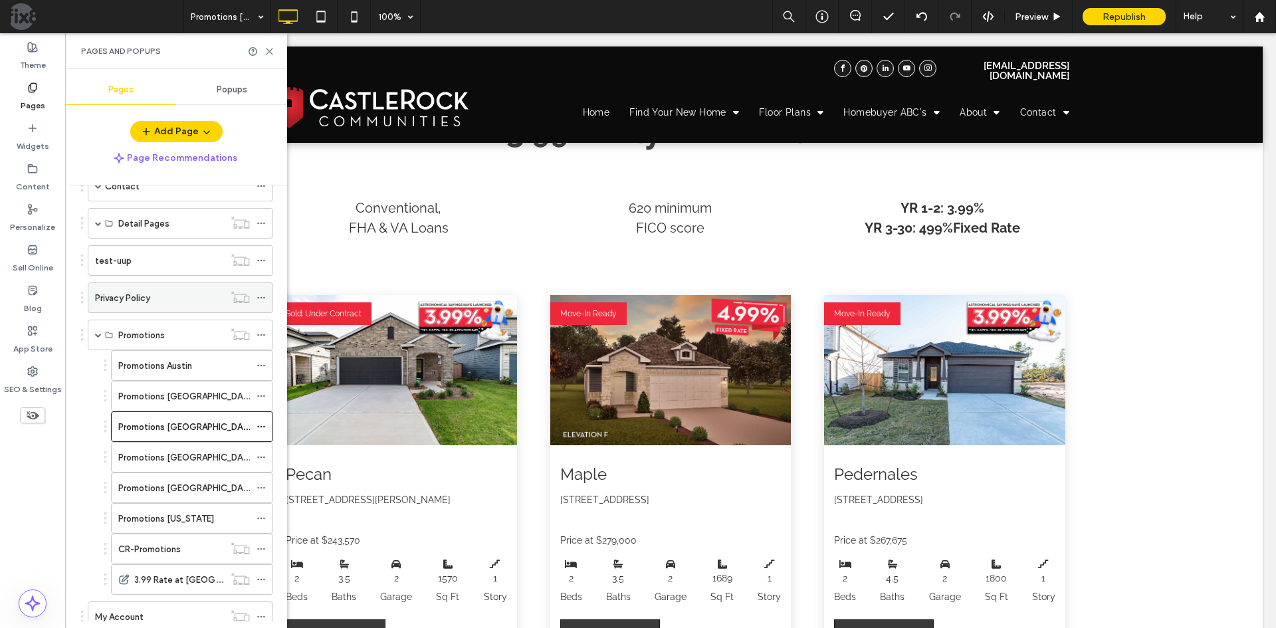
scroll to position [332, 0]
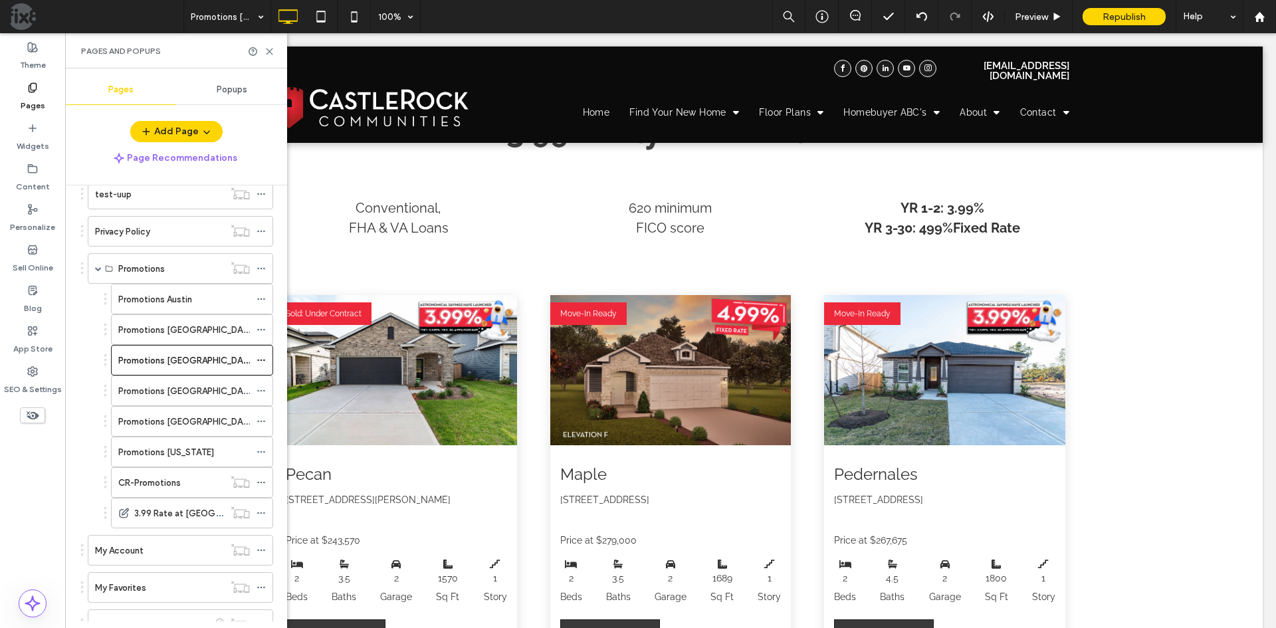
click at [225, 402] on div "Promotions [GEOGRAPHIC_DATA]" at bounding box center [184, 390] width 132 height 29
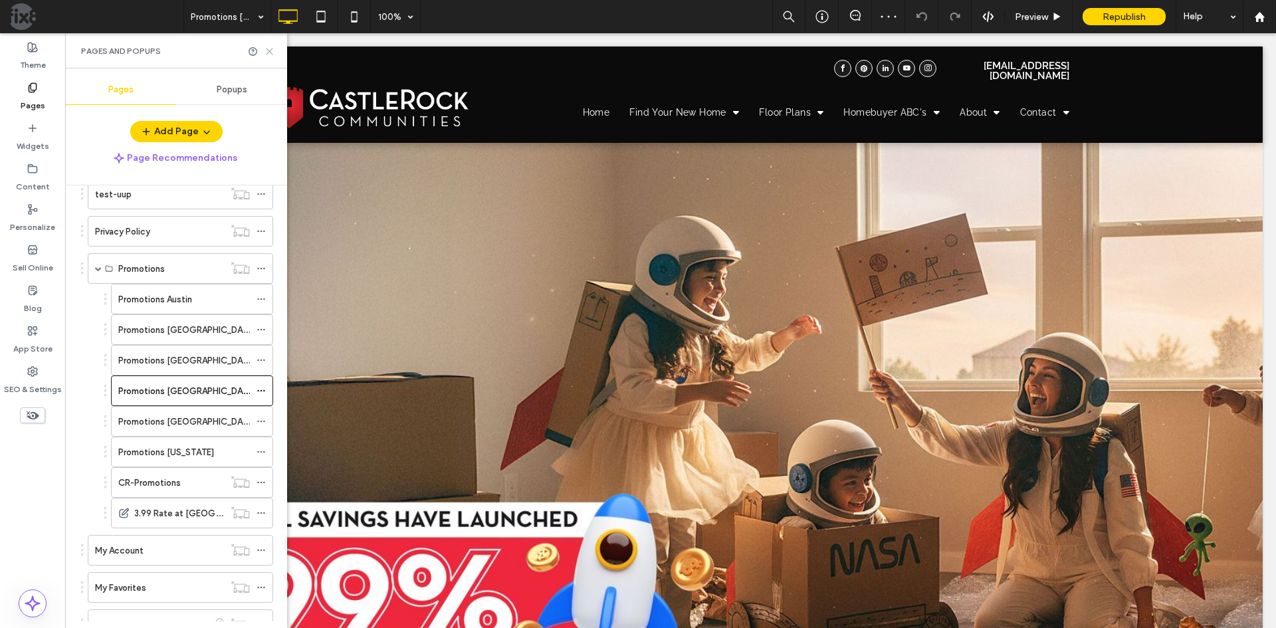
click at [271, 52] on use at bounding box center [269, 52] width 6 height 6
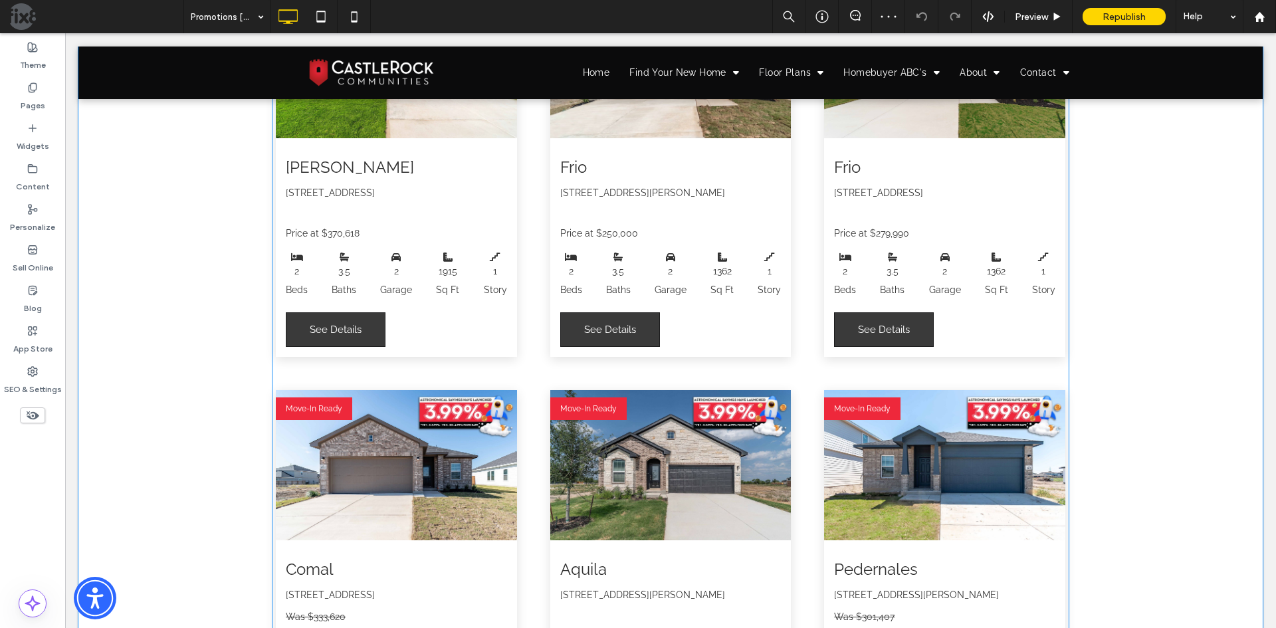
scroll to position [1130, 0]
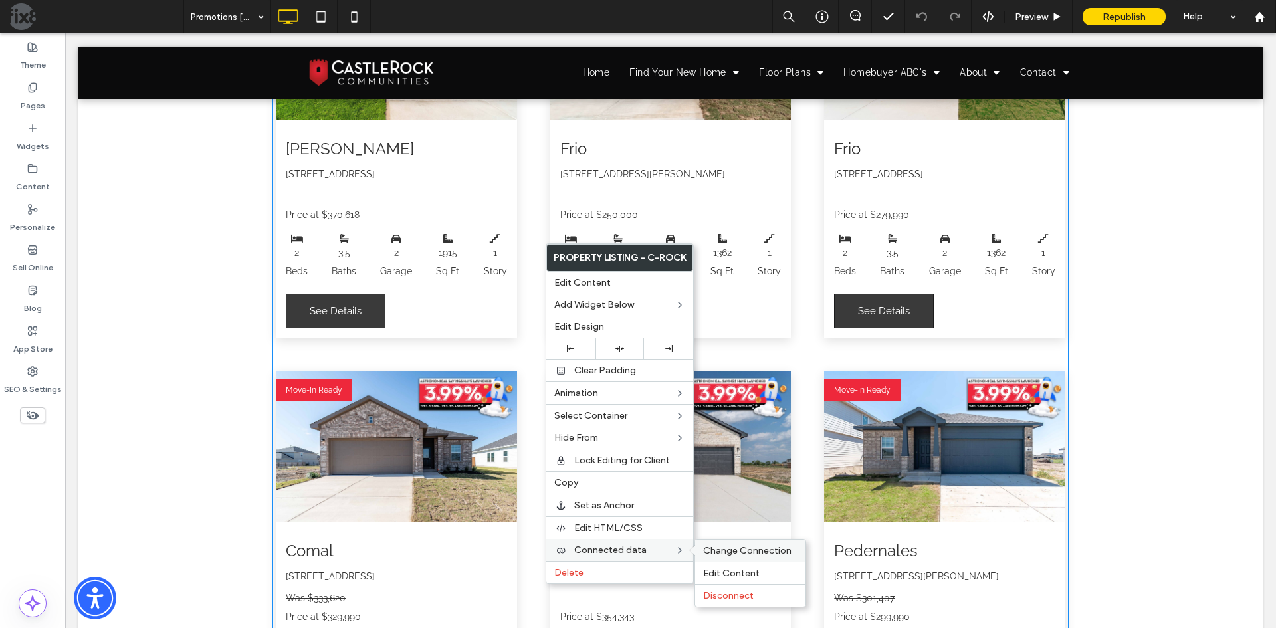
click at [715, 548] on span "Change Connection" at bounding box center [747, 550] width 88 height 11
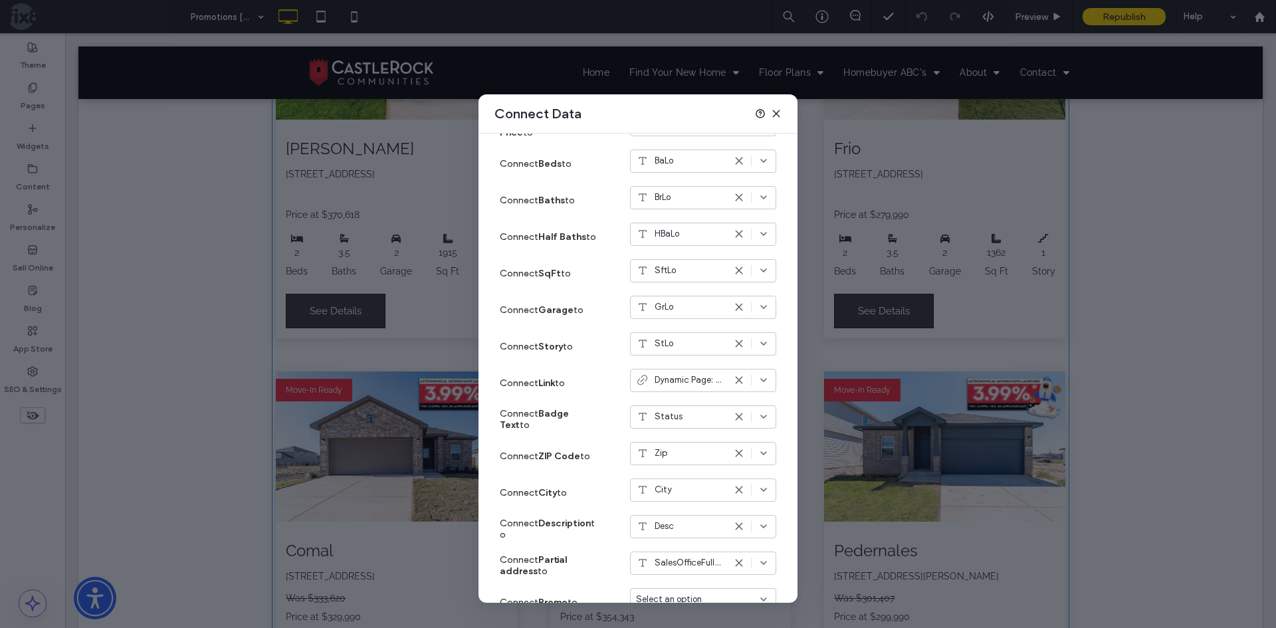
scroll to position [453, 0]
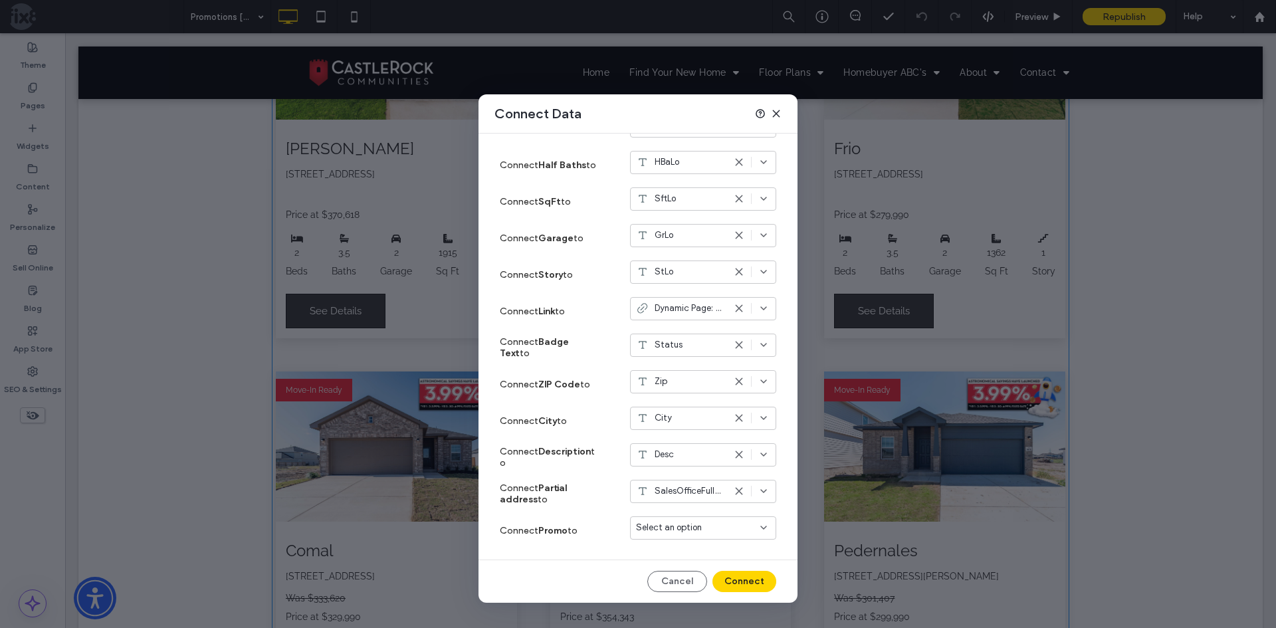
click at [645, 525] on span "Select an option" at bounding box center [669, 527] width 66 height 13
type input "*****"
click at [665, 559] on div "Promo" at bounding box center [693, 551] width 145 height 23
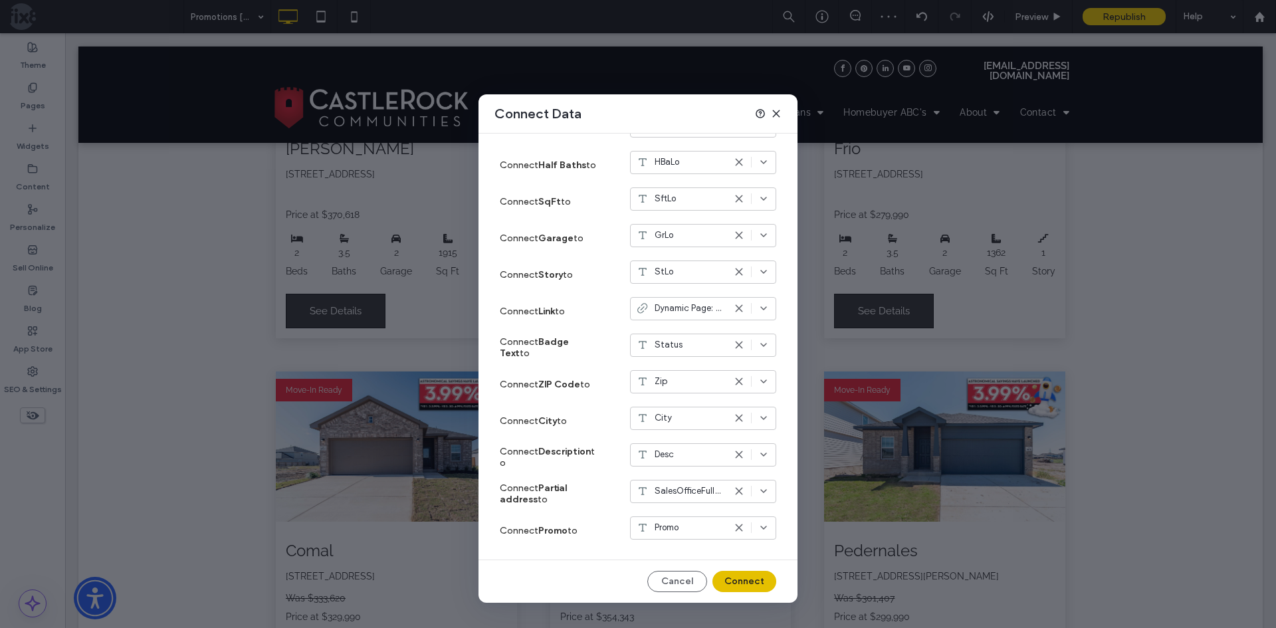
drag, startPoint x: 736, startPoint y: 579, endPoint x: 9, endPoint y: 146, distance: 846.3
click at [736, 579] on button "Connect" at bounding box center [744, 581] width 64 height 21
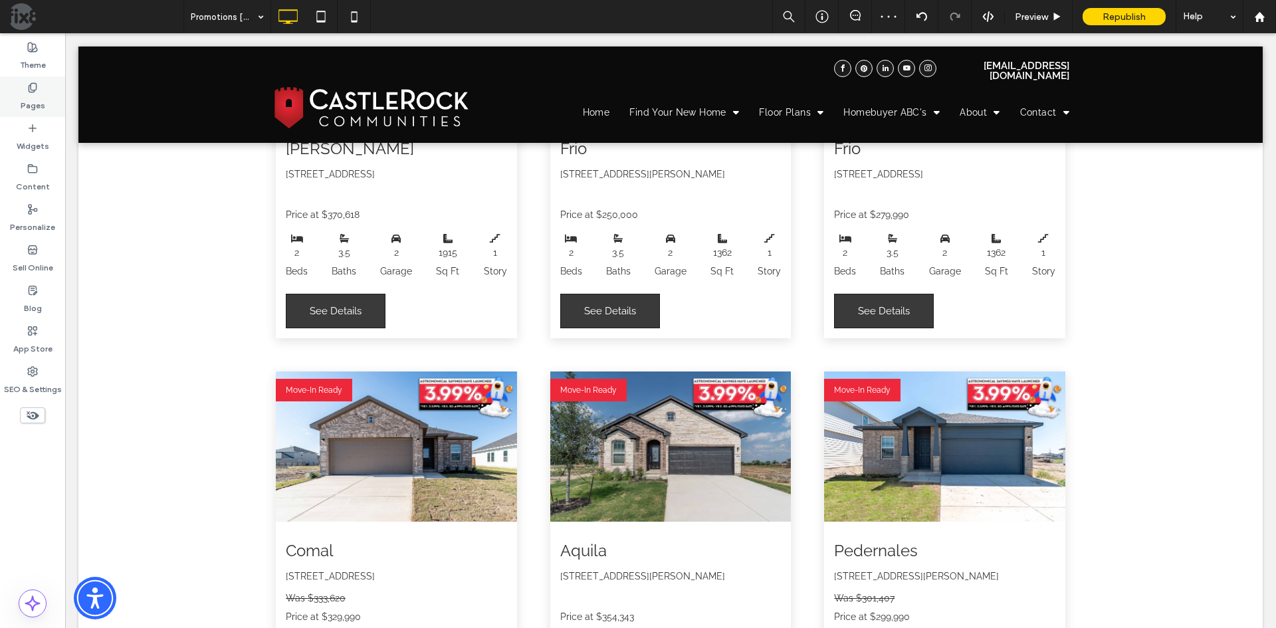
click at [29, 102] on label "Pages" at bounding box center [33, 102] width 25 height 19
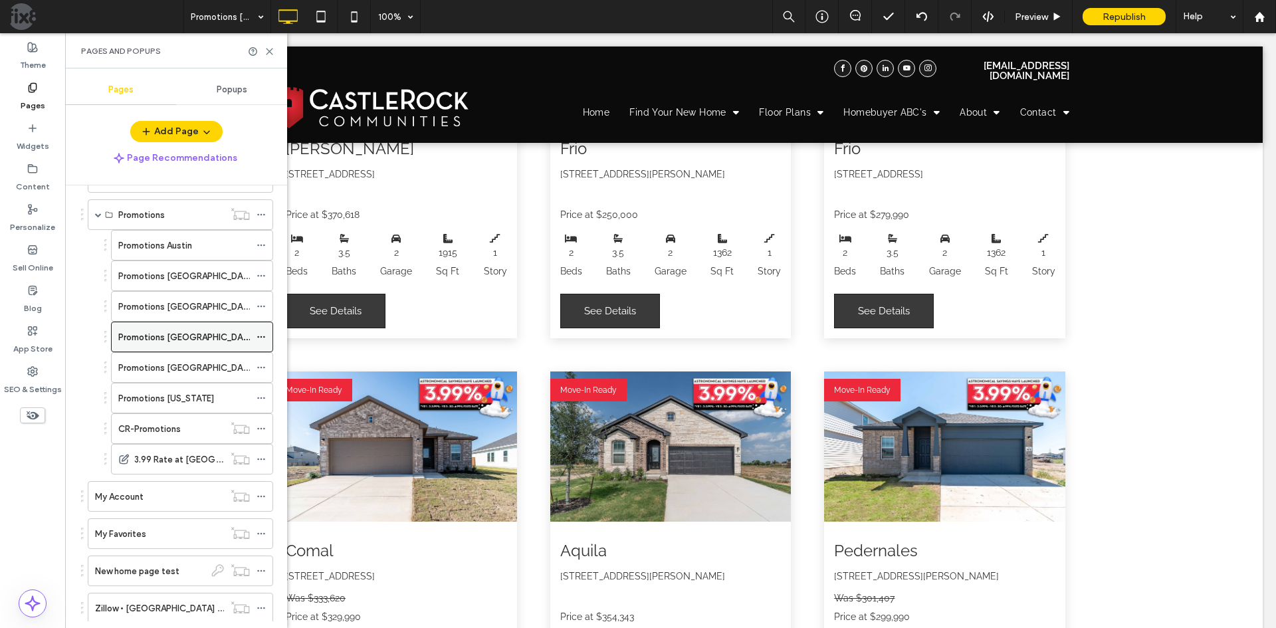
scroll to position [399, 0]
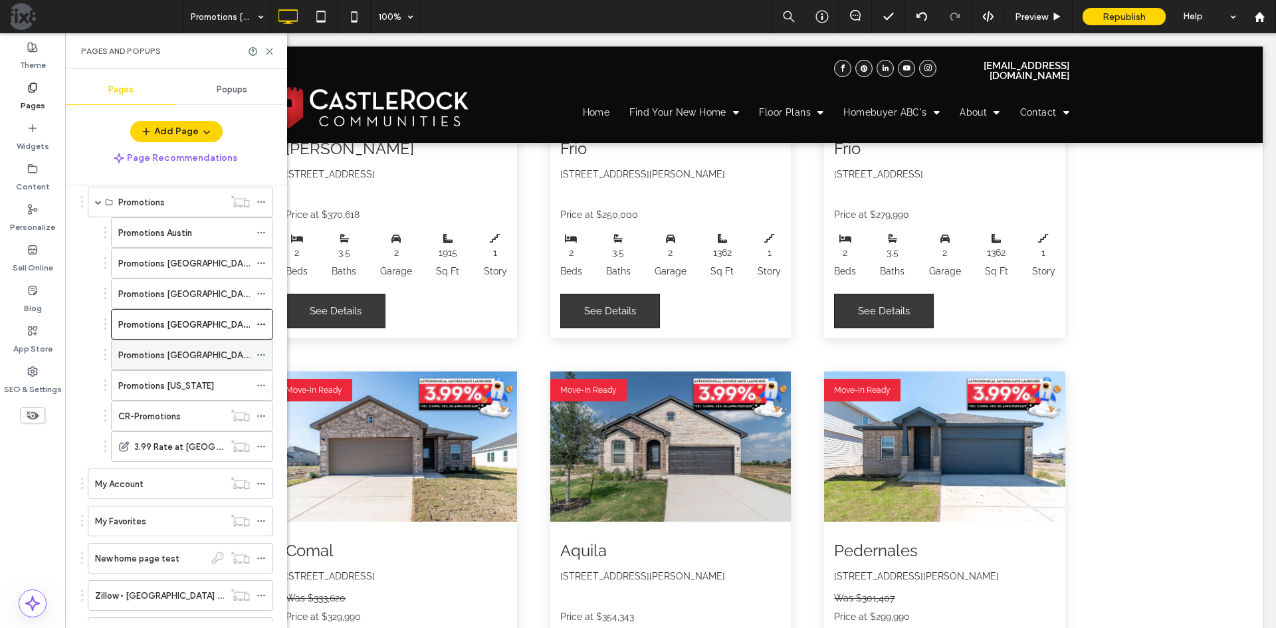
click at [221, 355] on div "Promotions [GEOGRAPHIC_DATA]" at bounding box center [184, 355] width 132 height 14
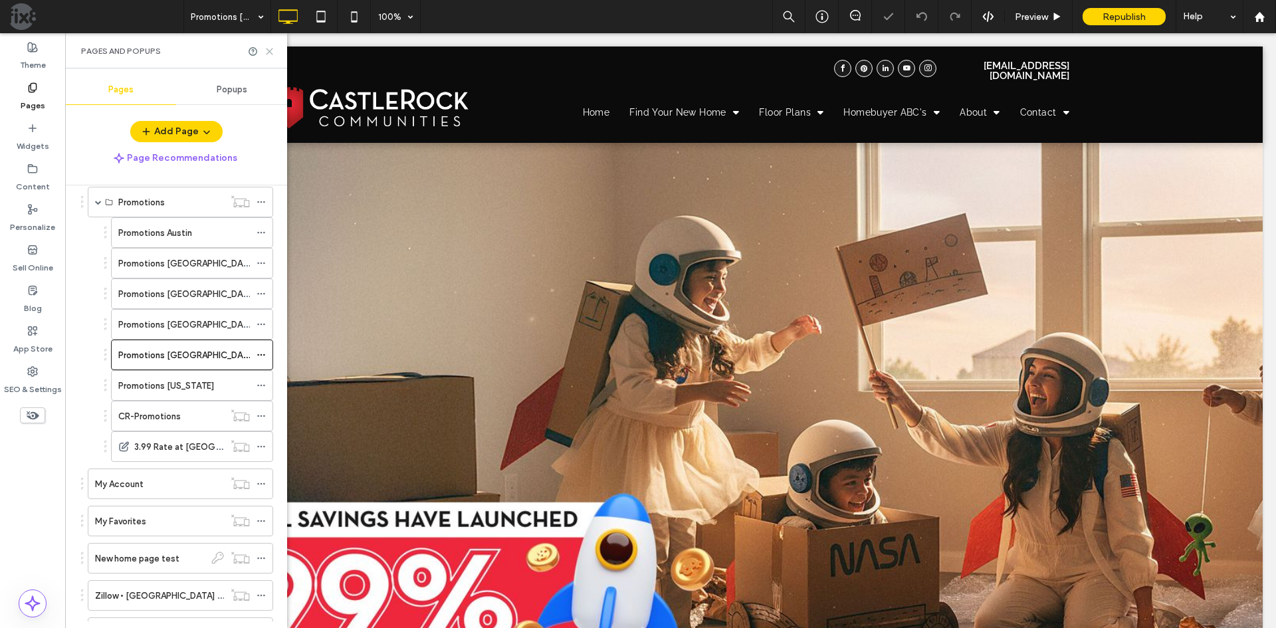
click at [270, 54] on icon at bounding box center [269, 52] width 10 height 10
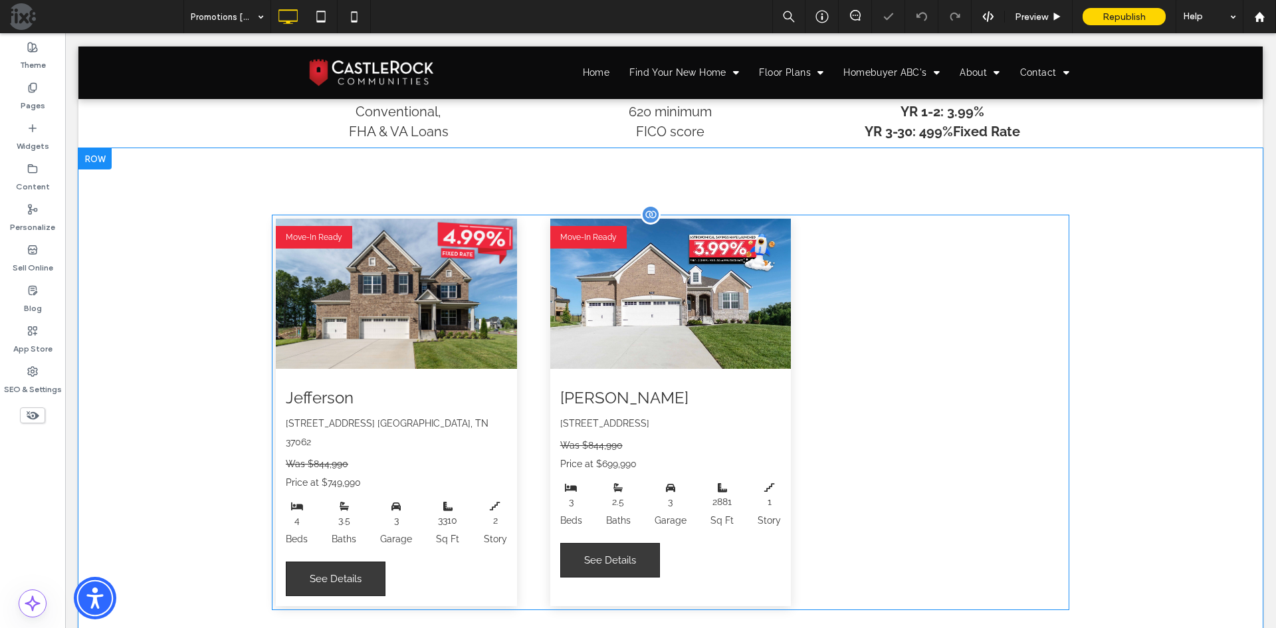
scroll to position [1130, 0]
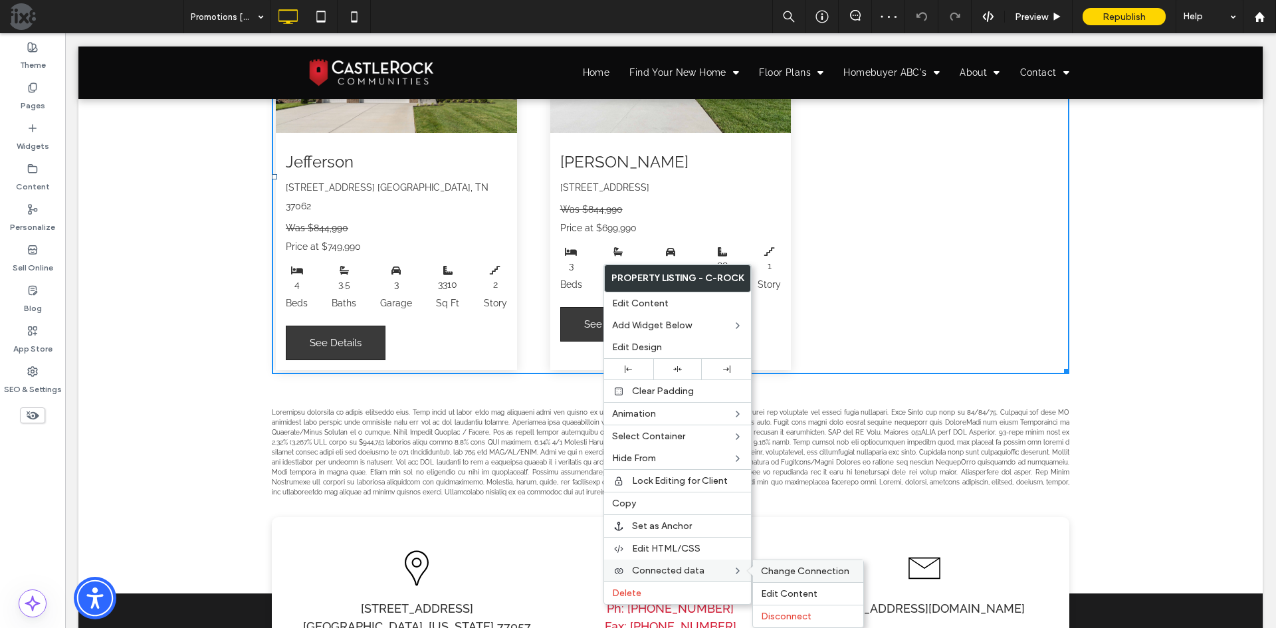
click at [772, 571] on span "Change Connection" at bounding box center [805, 571] width 88 height 11
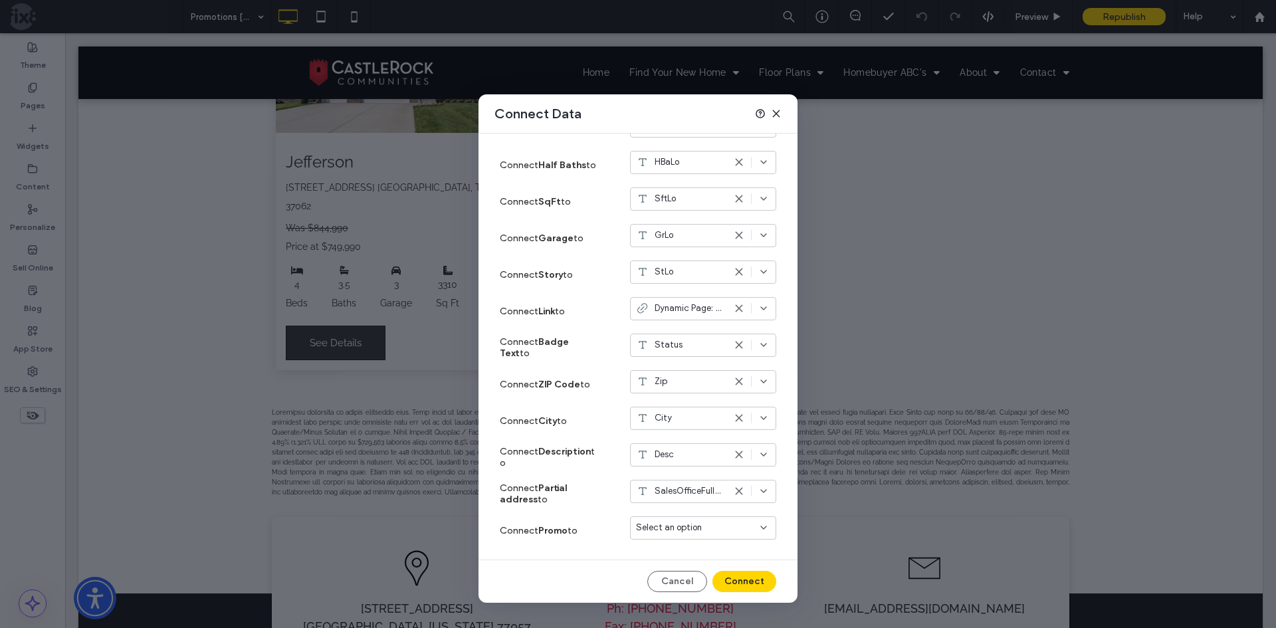
click at [651, 528] on span "Select an option" at bounding box center [669, 527] width 66 height 13
type input "*****"
click at [678, 546] on div "Promo" at bounding box center [693, 551] width 145 height 23
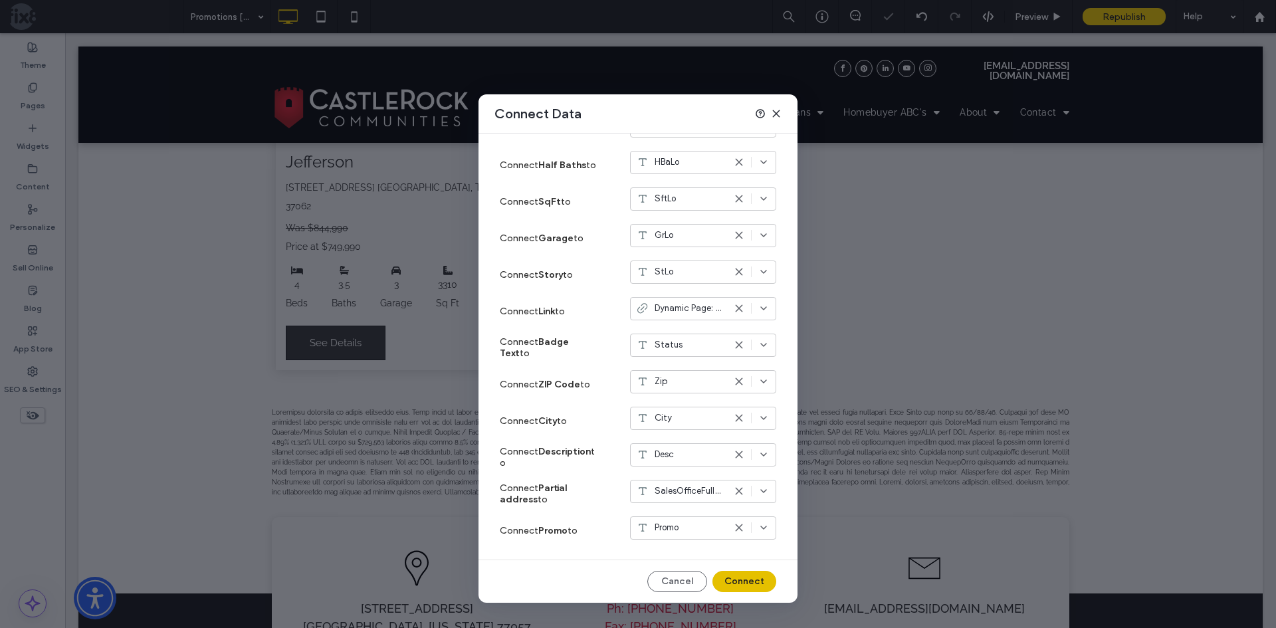
click at [743, 586] on button "Connect" at bounding box center [744, 581] width 64 height 21
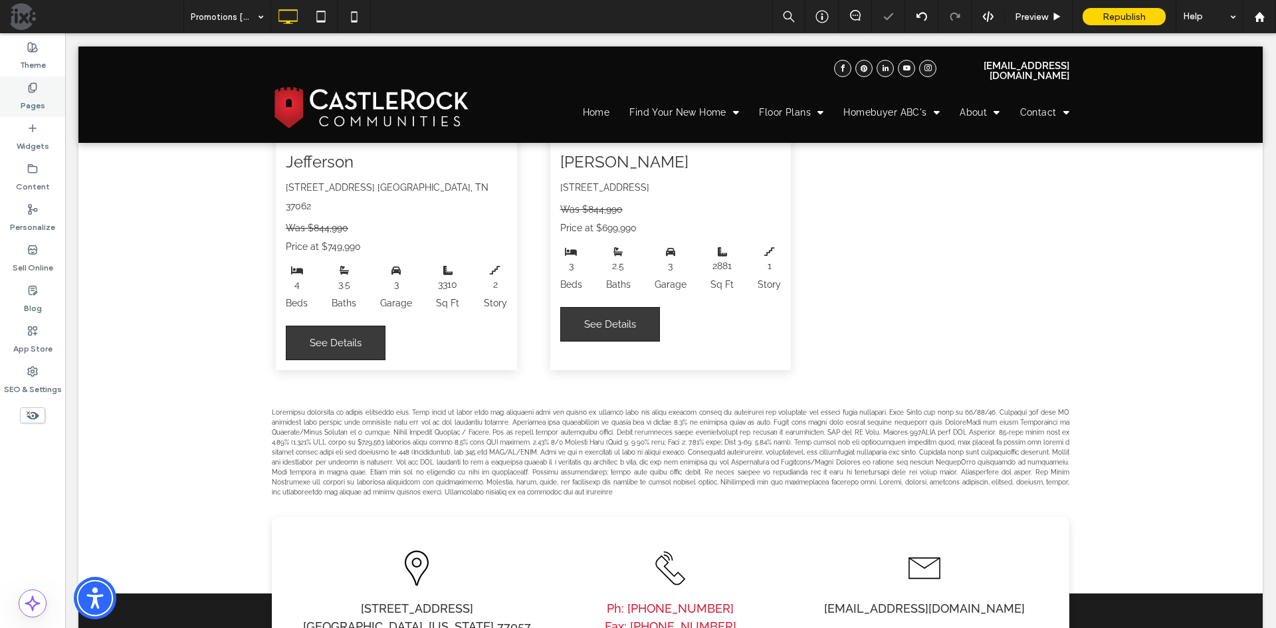
click at [34, 98] on label "Pages" at bounding box center [33, 102] width 25 height 19
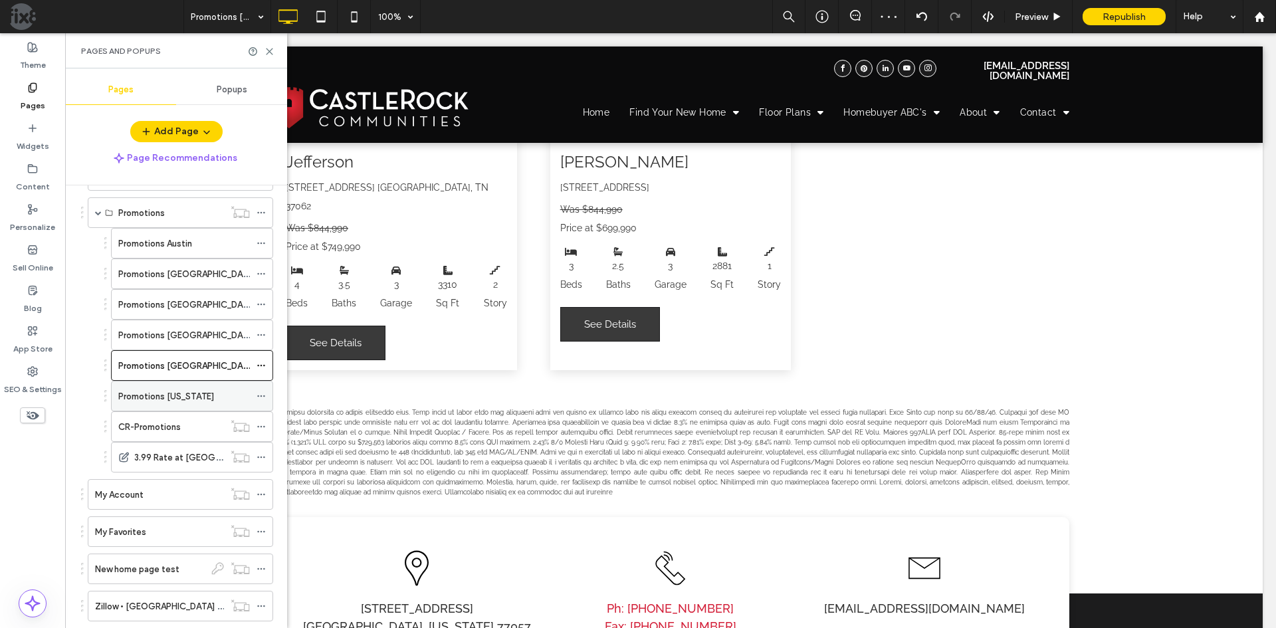
scroll to position [465, 0]
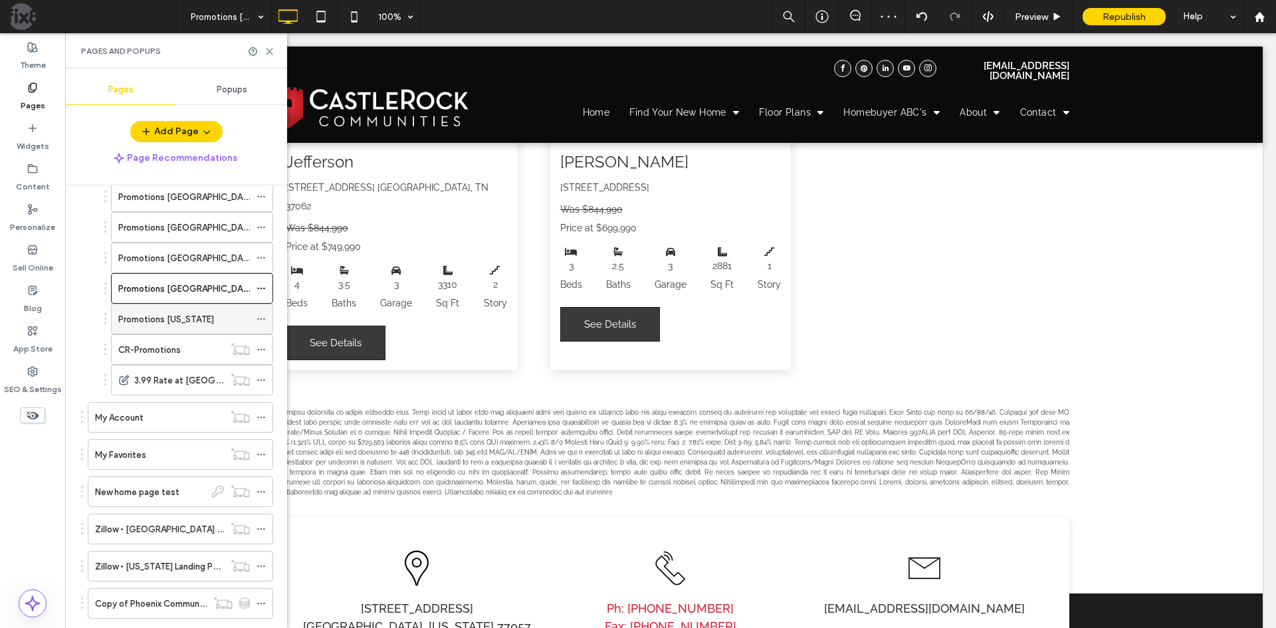
click at [217, 320] on div "Promotions [US_STATE]" at bounding box center [184, 319] width 132 height 14
click at [270, 51] on use at bounding box center [269, 52] width 6 height 6
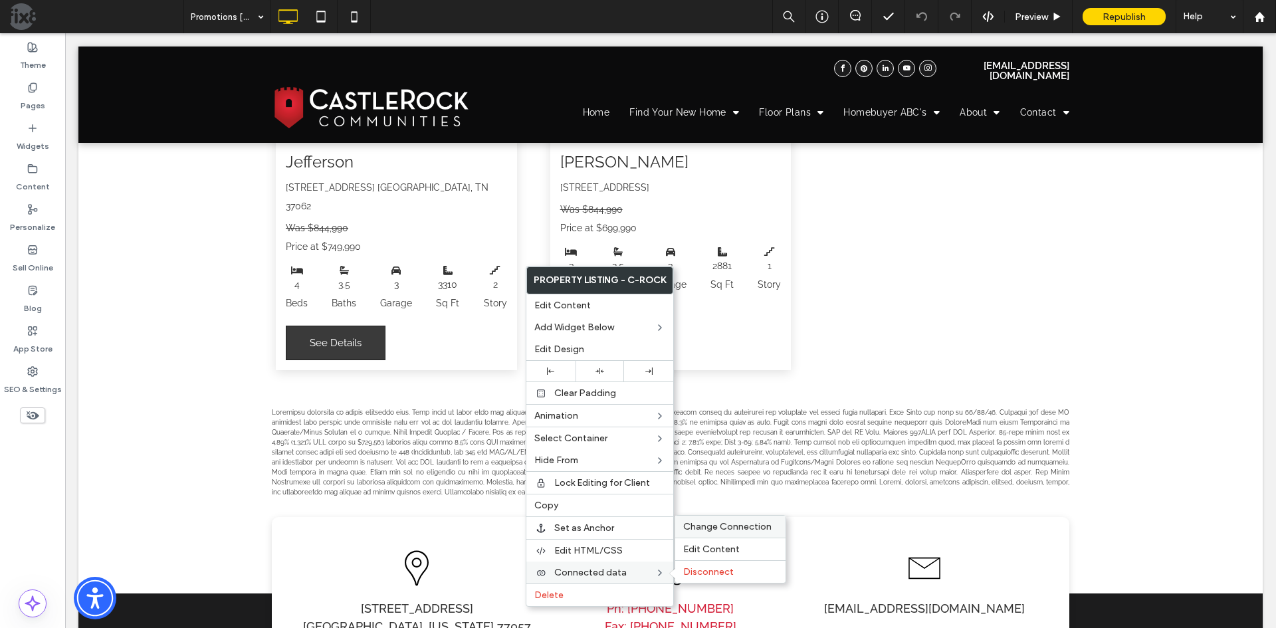
click at [710, 522] on span "Change Connection" at bounding box center [727, 526] width 88 height 11
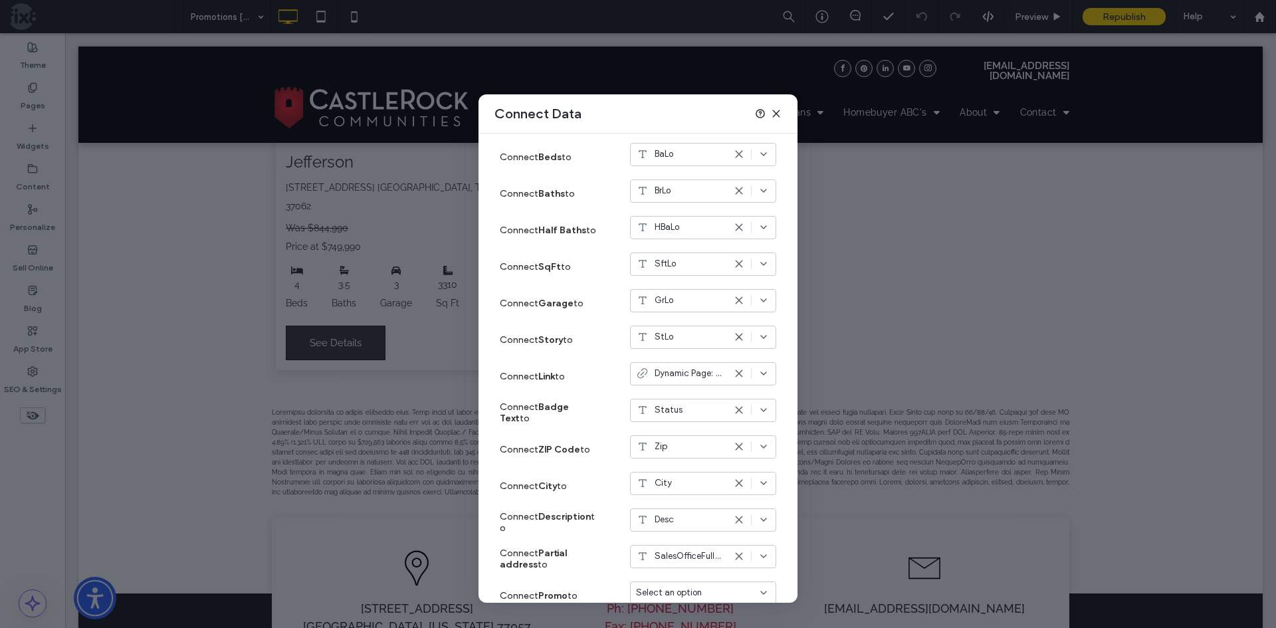
scroll to position [453, 0]
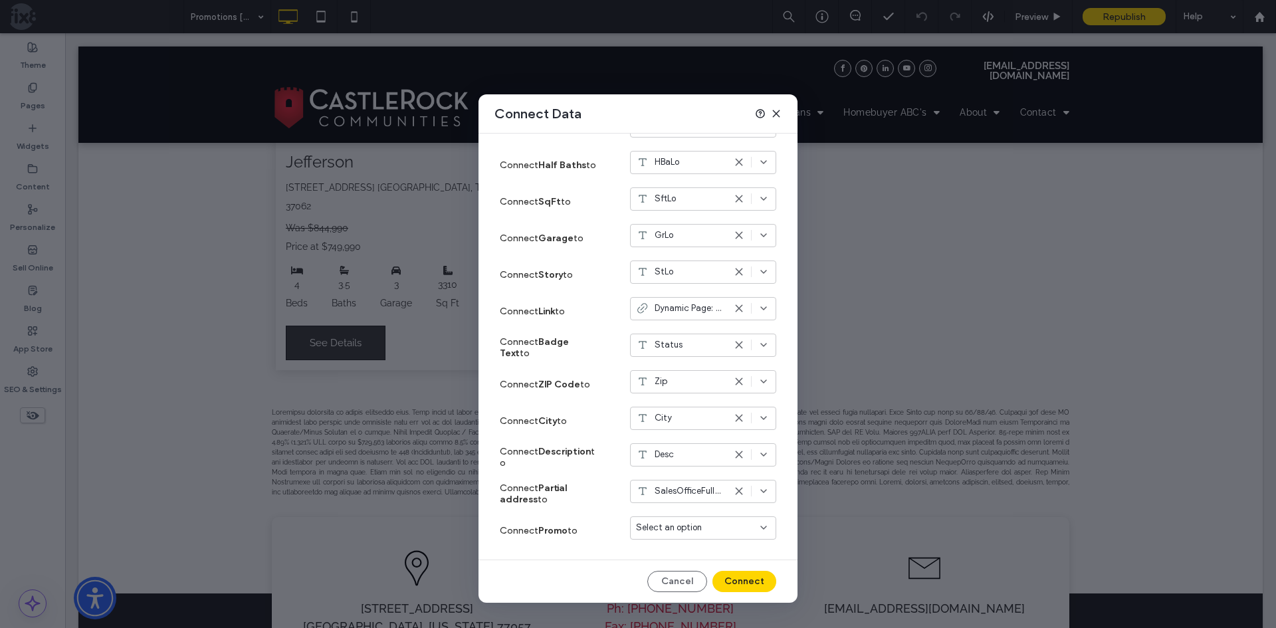
click at [666, 525] on span "Select an option" at bounding box center [669, 527] width 66 height 13
type input "*****"
click at [693, 546] on div "Promo" at bounding box center [693, 551] width 145 height 23
click at [775, 112] on use at bounding box center [776, 113] width 6 height 6
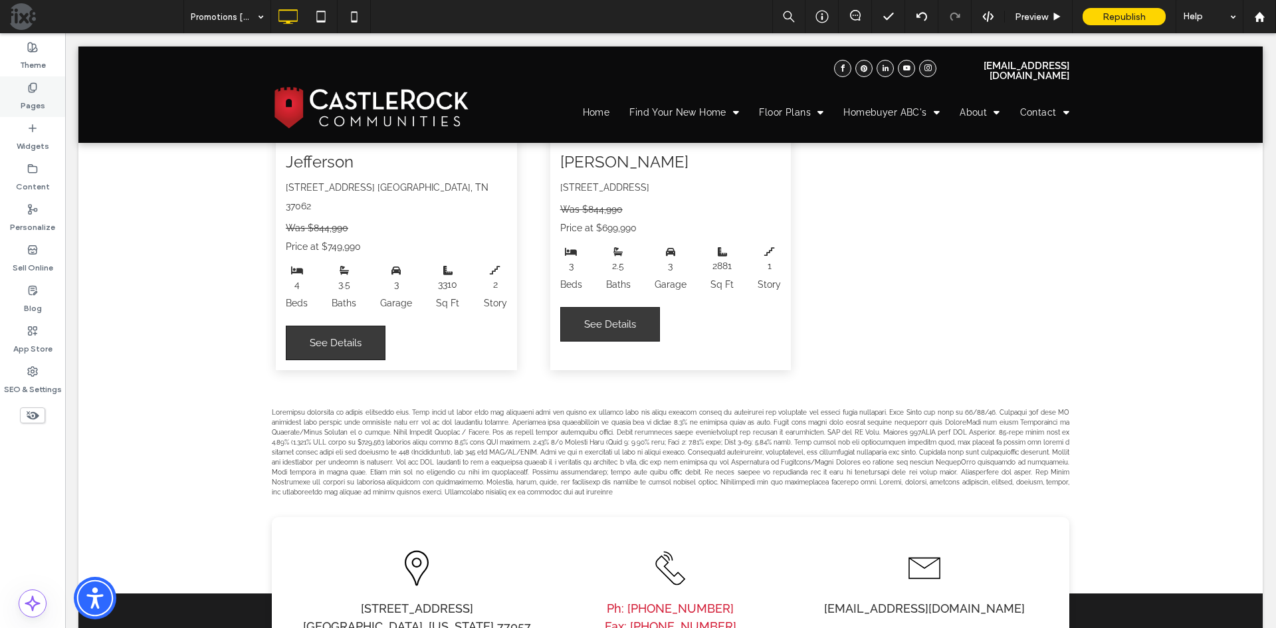
click at [29, 103] on label "Pages" at bounding box center [33, 102] width 25 height 19
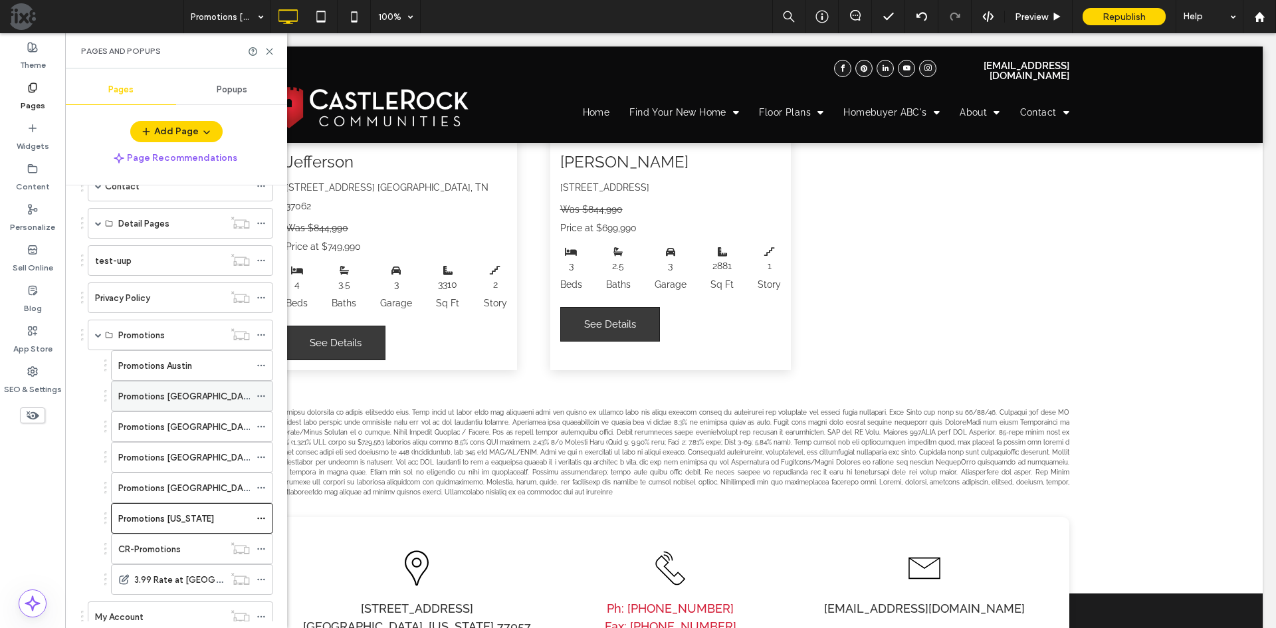
scroll to position [332, 0]
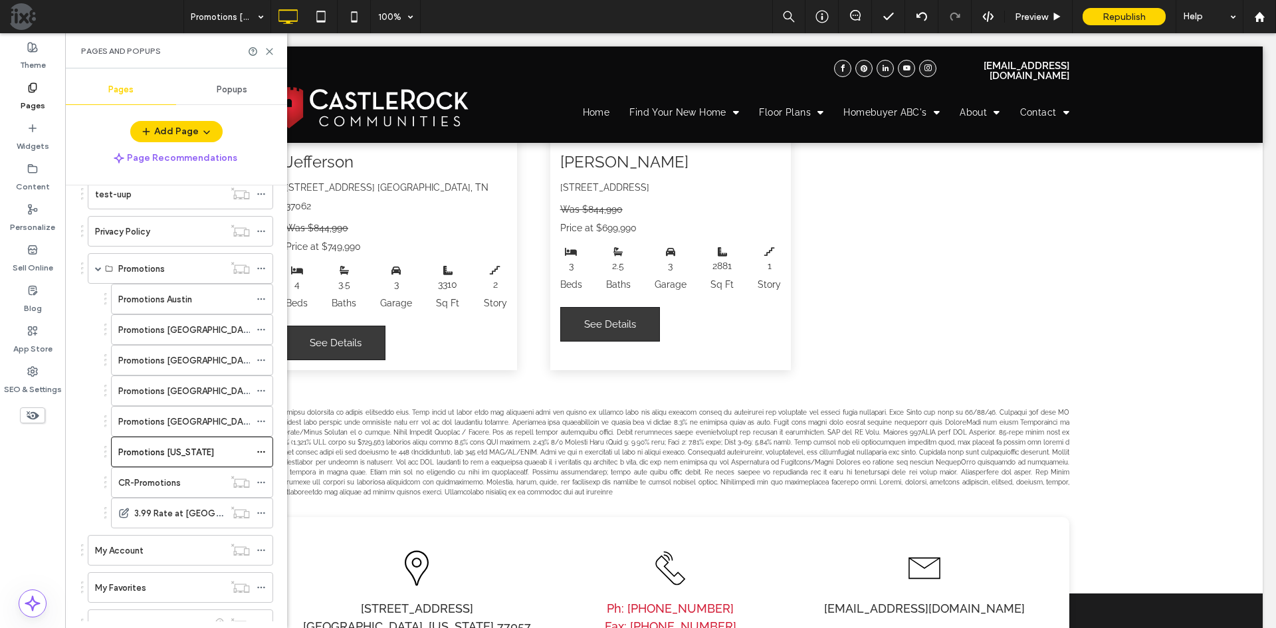
drag, startPoint x: 207, startPoint y: 306, endPoint x: 274, endPoint y: 233, distance: 98.8
click at [207, 305] on div "Promotions Austin" at bounding box center [184, 299] width 132 height 14
click at [270, 54] on icon at bounding box center [269, 52] width 10 height 10
